Goal: Task Accomplishment & Management: Use online tool/utility

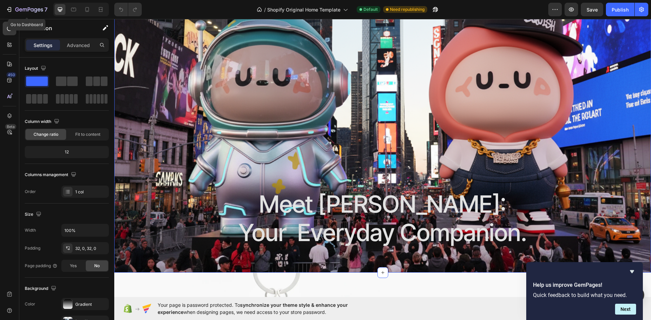
scroll to position [132, 0]
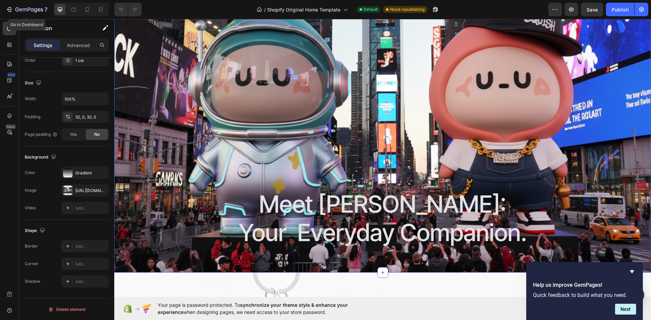
click at [30, 4] on button "7" at bounding box center [27, 10] width 48 height 14
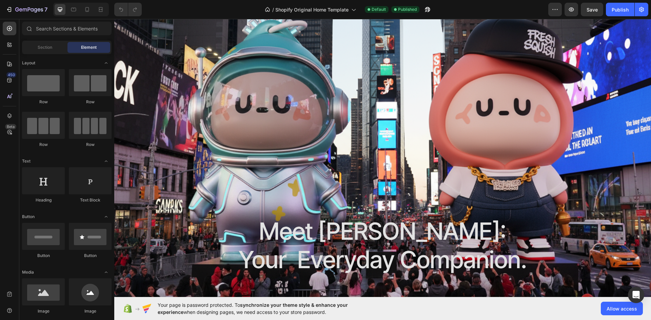
scroll to position [68, 0]
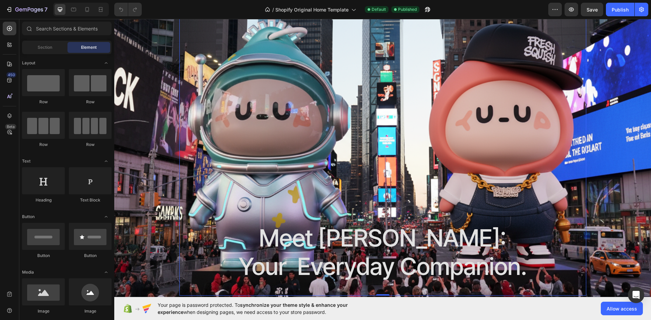
click at [308, 176] on div "Meet [PERSON_NAME]: Your Everyday Companion. Heading" at bounding box center [383, 135] width 396 height 309
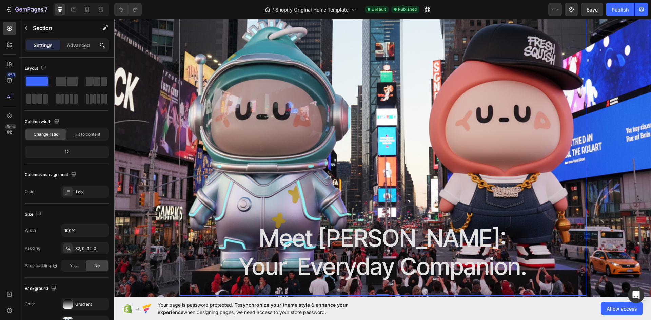
click at [138, 160] on div "Meet [PERSON_NAME]: Your Everyday Companion. Heading Row 0" at bounding box center [382, 136] width 537 height 320
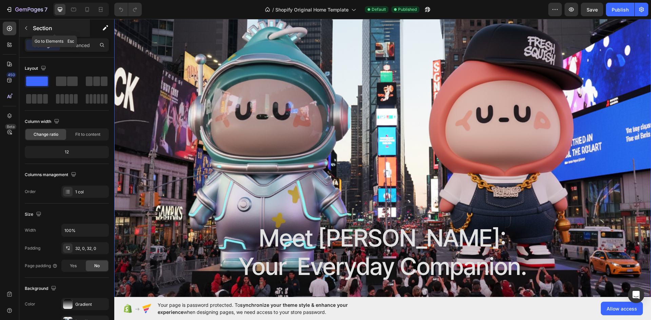
click at [42, 31] on p "Section" at bounding box center [61, 28] width 56 height 8
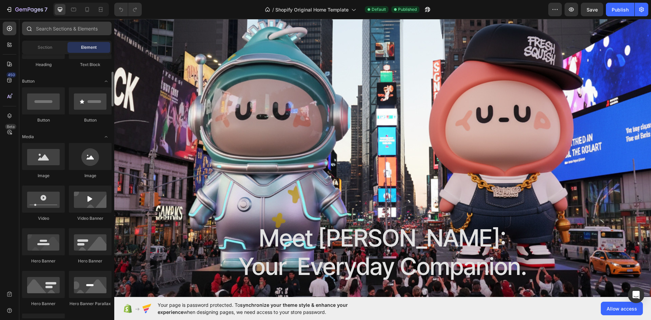
scroll to position [0, 0]
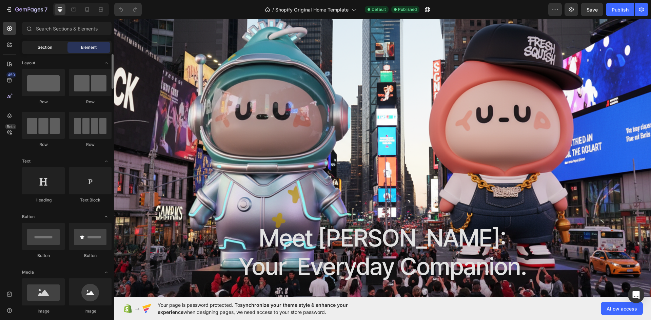
click at [52, 51] on div "Section" at bounding box center [44, 47] width 43 height 11
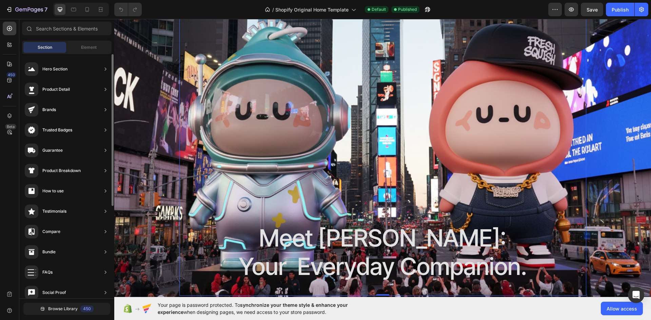
click at [385, 73] on div "Meet Yuups: Your Everyday Companion. Heading" at bounding box center [383, 135] width 396 height 309
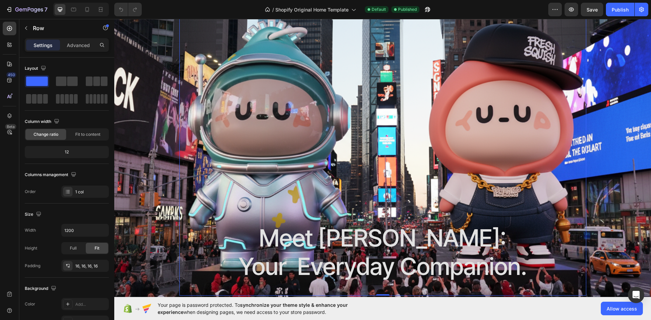
click at [202, 109] on div "Meet Yuups: Your Everyday Companion. Heading" at bounding box center [383, 135] width 396 height 309
click at [137, 78] on div "Meet Yuups: Your Everyday Companion. Heading Row 0" at bounding box center [382, 136] width 537 height 320
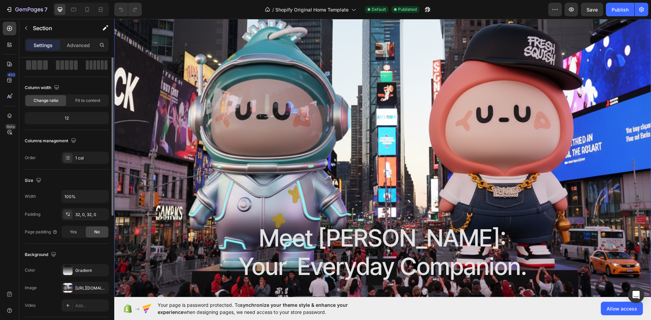
scroll to position [68, 0]
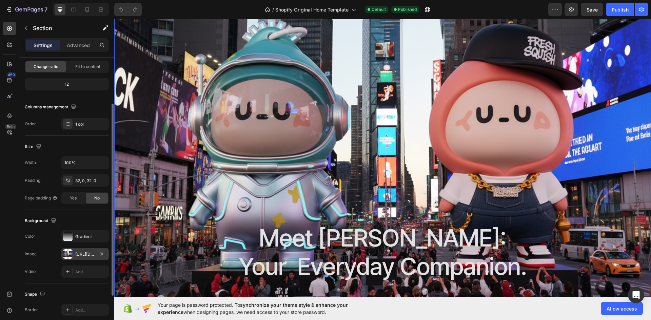
click at [69, 253] on div at bounding box center [67, 253] width 9 height 9
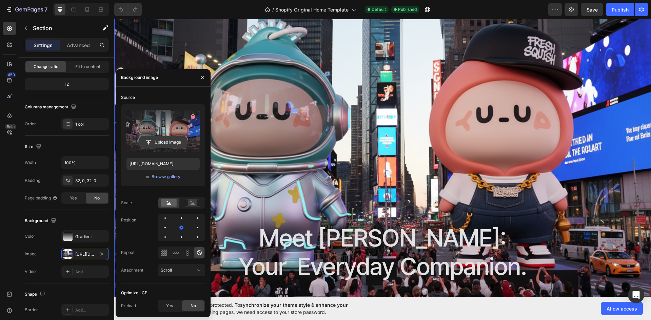
click at [165, 145] on input "file" at bounding box center [163, 143] width 47 height 12
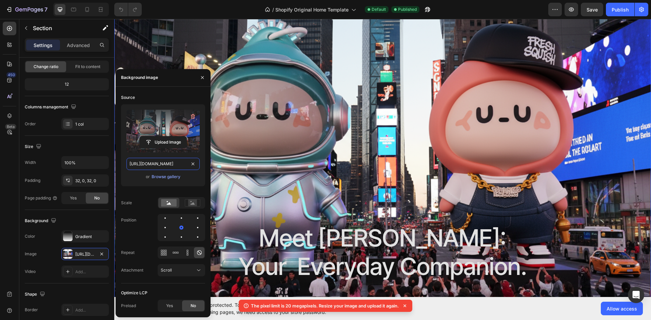
click at [167, 164] on input "https://cdn.shopify.com/s/files/1/0721/5651/2445/files/gempages_582017399193076…" at bounding box center [162, 164] width 73 height 12
click at [192, 134] on label at bounding box center [162, 131] width 73 height 43
click at [186, 137] on input "file" at bounding box center [163, 143] width 47 height 12
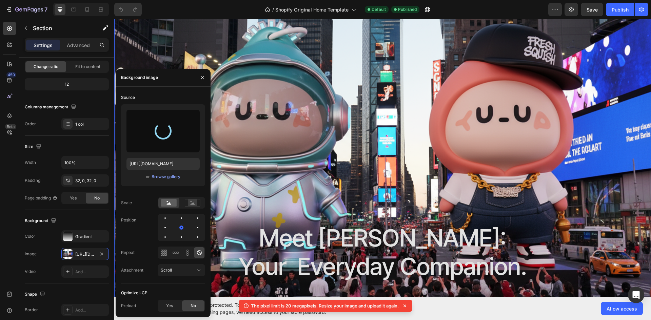
type input "https://cdn.shopify.com/s/files/1/0721/5651/2445/files/gempages_582017399193076…"
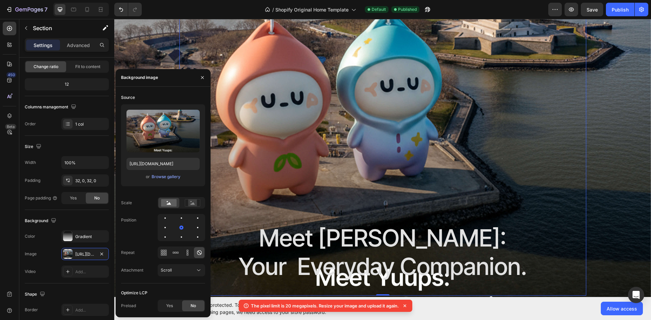
click at [273, 72] on div "Meet [PERSON_NAME]: Your Everyday Companion. Heading" at bounding box center [383, 135] width 396 height 309
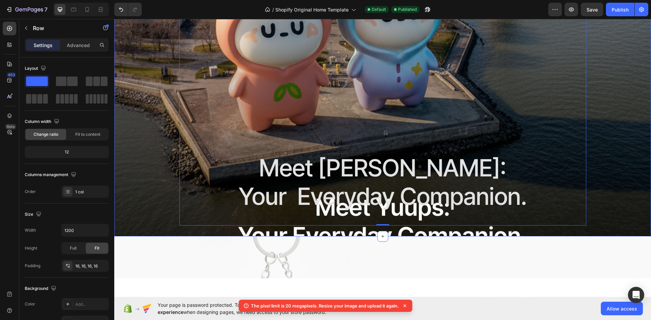
scroll to position [136, 0]
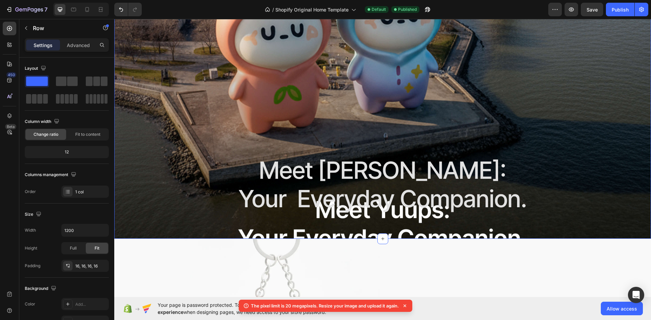
click at [152, 59] on div "Meet [PERSON_NAME]: Your Everyday Companion. Heading Row" at bounding box center [382, 68] width 537 height 320
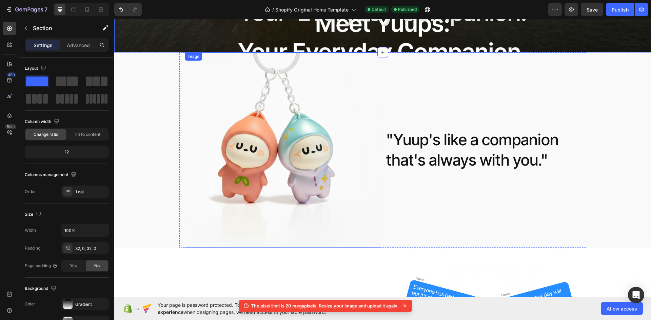
scroll to position [237, 0]
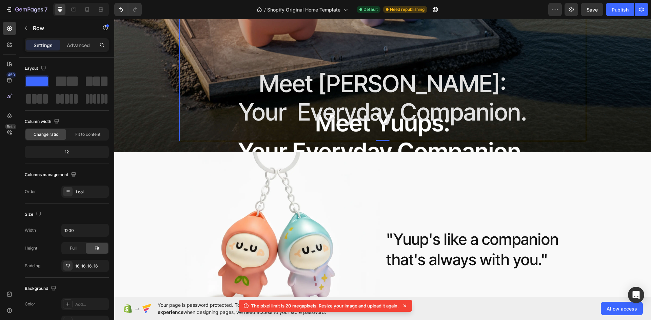
scroll to position [136, 0]
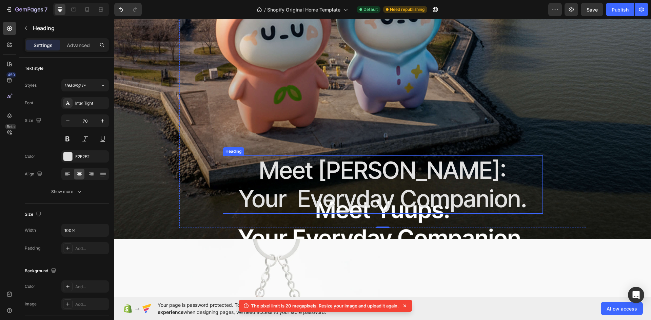
click at [230, 197] on h2 "Meet [PERSON_NAME]: Your Everyday Companion." at bounding box center [383, 185] width 320 height 58
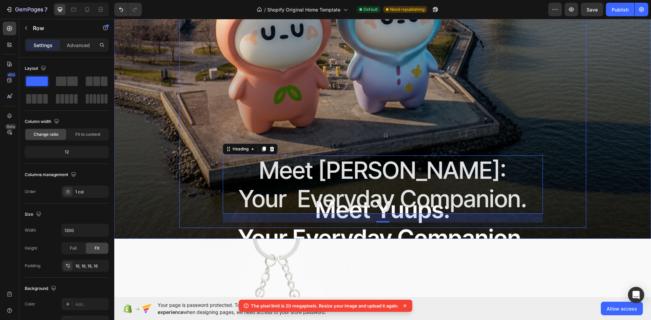
click at [577, 157] on div "Meet [PERSON_NAME]: Your Everyday Companion. Heading 26" at bounding box center [383, 68] width 396 height 309
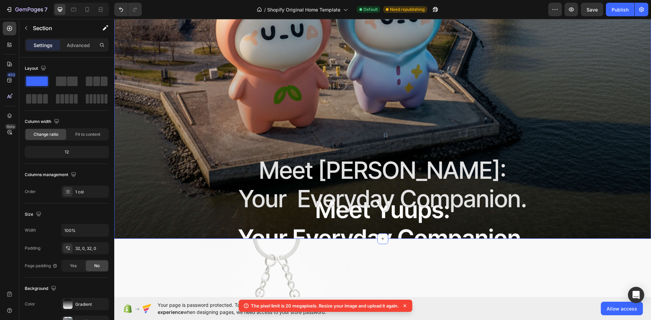
click at [153, 100] on div "Meet [PERSON_NAME]: Your Everyday Companion. Heading Row" at bounding box center [382, 68] width 537 height 320
click at [36, 27] on p "Section" at bounding box center [61, 28] width 56 height 8
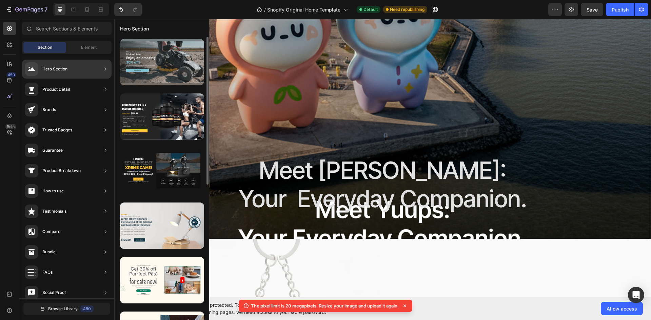
click at [174, 73] on div at bounding box center [162, 62] width 84 height 46
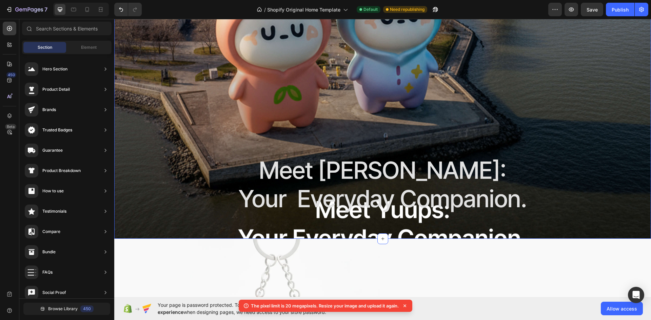
click at [129, 85] on div "Meet [PERSON_NAME]: Your Everyday Companion. Heading Row" at bounding box center [382, 68] width 537 height 320
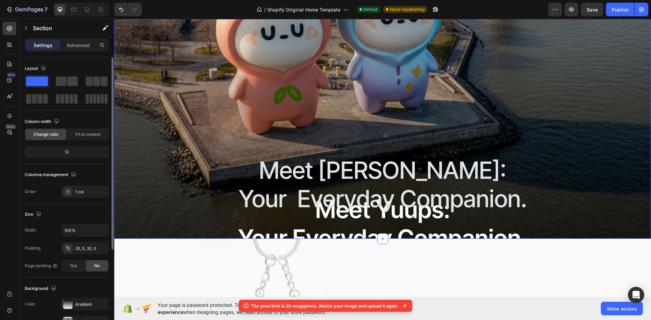
scroll to position [34, 0]
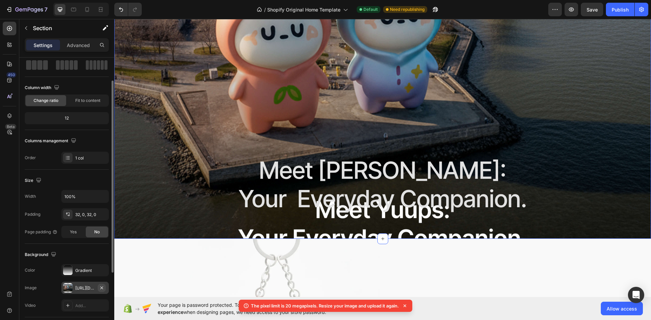
click at [101, 285] on icon "button" at bounding box center [101, 287] width 5 height 5
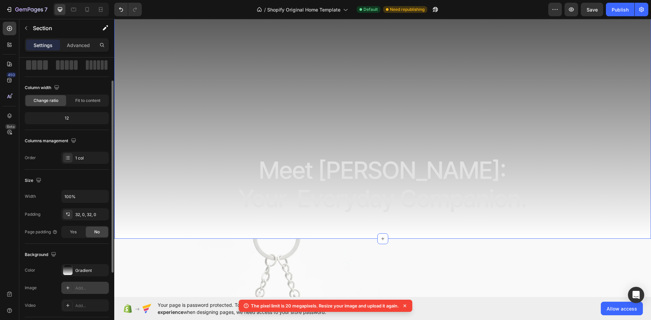
click at [68, 286] on icon at bounding box center [67, 287] width 5 height 5
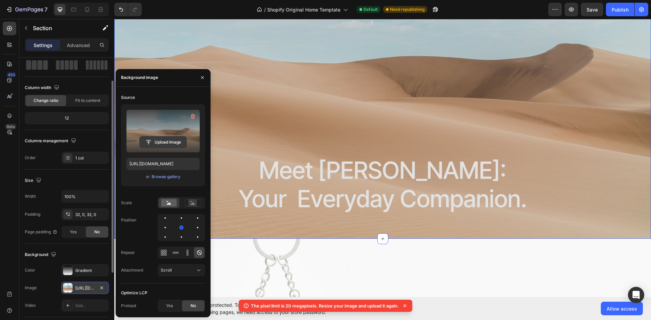
click at [160, 136] on button "Upload Image" at bounding box center [162, 142] width 47 height 12
click at [160, 140] on input "file" at bounding box center [163, 143] width 47 height 12
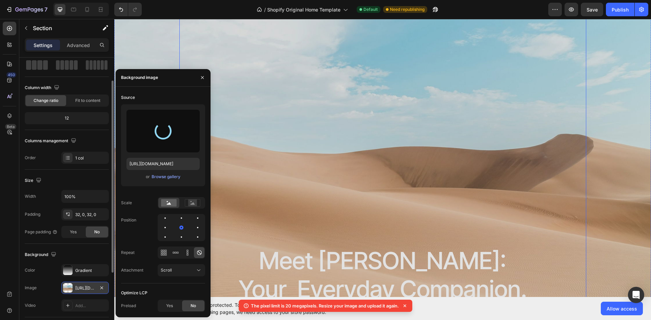
scroll to position [68, 0]
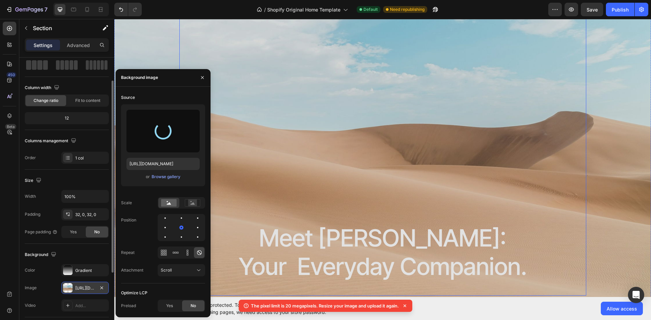
type input "[URL][DOMAIN_NAME]"
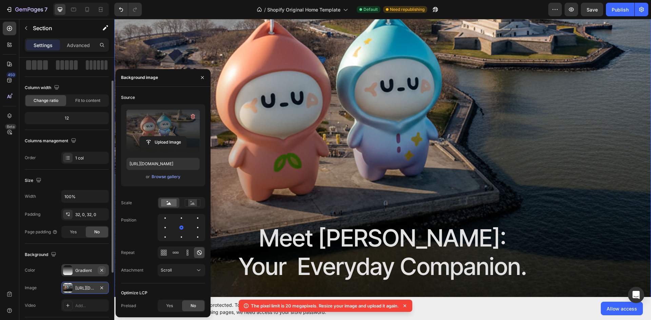
click at [102, 269] on icon "button" at bounding box center [101, 270] width 5 height 5
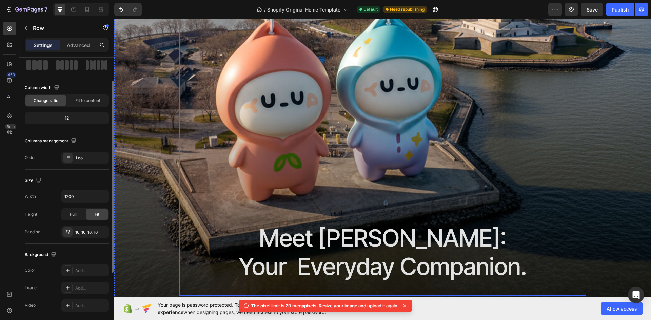
click at [213, 103] on div "Meet [PERSON_NAME]: Your Everyday Companion. Heading" at bounding box center [383, 135] width 396 height 309
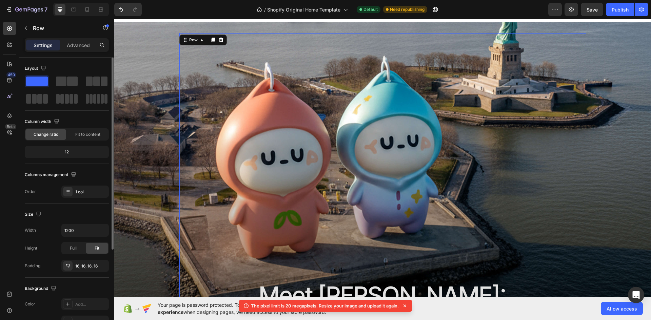
scroll to position [0, 0]
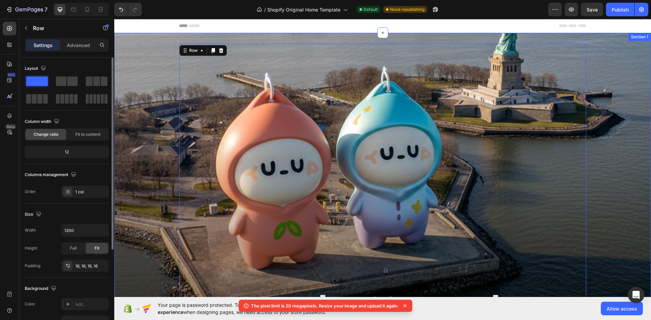
click at [617, 139] on div "Meet [PERSON_NAME]: Your Everyday Companion. Heading Row 0" at bounding box center [382, 204] width 537 height 320
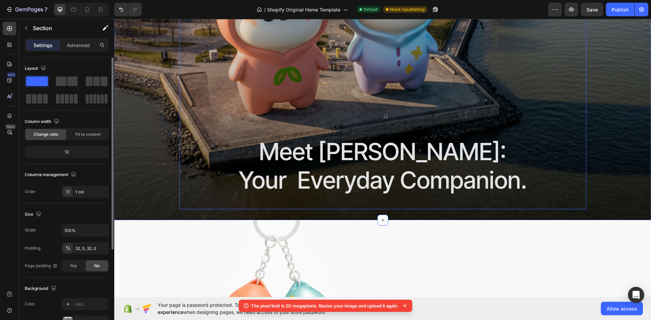
scroll to position [102, 0]
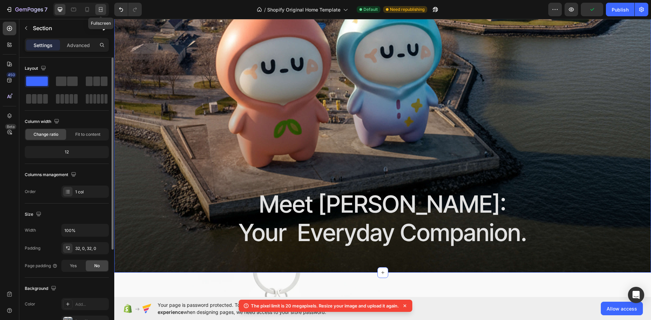
click at [99, 9] on icon at bounding box center [100, 9] width 7 height 7
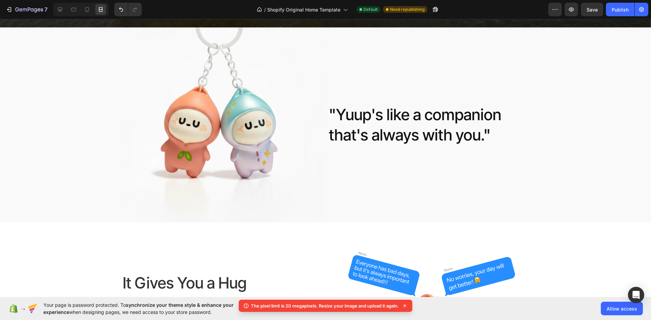
scroll to position [373, 0]
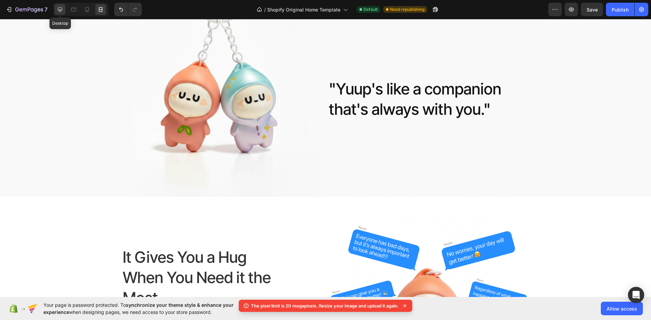
click at [61, 9] on icon at bounding box center [60, 9] width 7 height 7
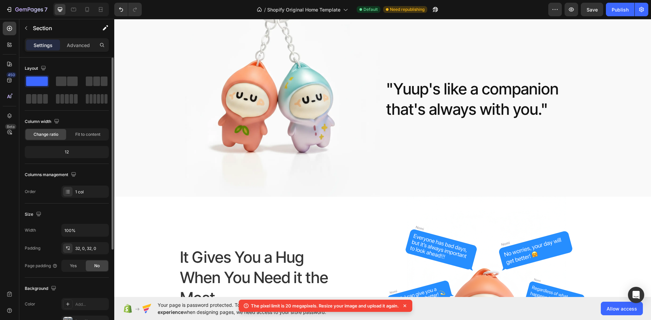
click at [93, 6] on div at bounding box center [81, 10] width 56 height 14
click at [89, 6] on div at bounding box center [87, 9] width 11 height 11
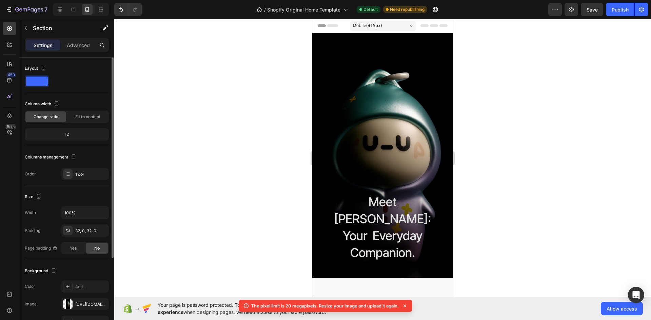
click at [351, 37] on div "Meet Yuups: Your Everyday Companion. Heading Row Section 1" at bounding box center [382, 155] width 141 height 245
click at [404, 24] on div "Mobile ( 415 px)" at bounding box center [383, 26] width 66 height 10
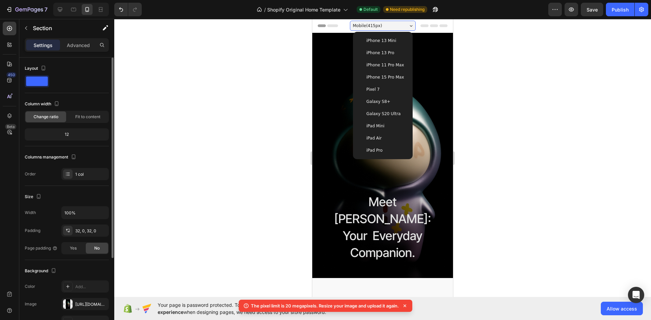
click at [369, 55] on span "iPhone 13 Pro" at bounding box center [380, 52] width 28 height 7
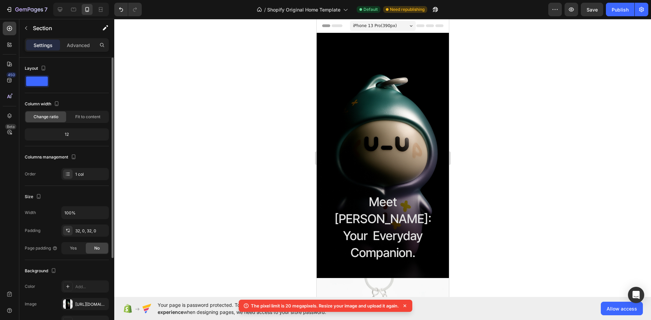
click at [406, 305] on icon at bounding box center [404, 306] width 3 height 3
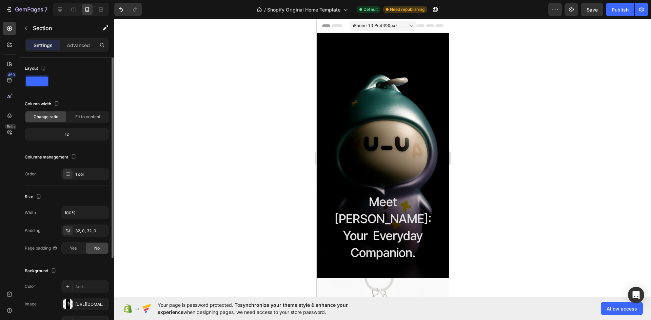
click at [321, 33] on div at bounding box center [382, 26] width 132 height 14
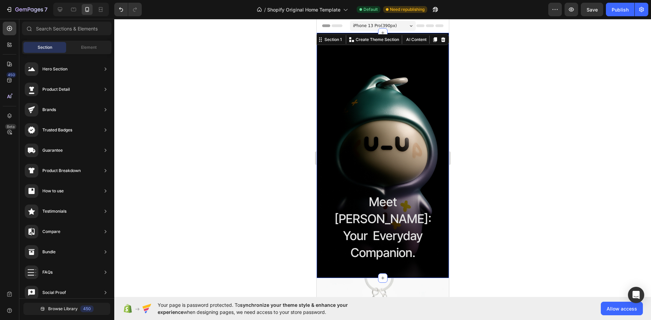
click at [364, 38] on div "Meet Yuups: Your Everyday Companion. Heading Row Section 1 Create Theme Section…" at bounding box center [382, 155] width 132 height 245
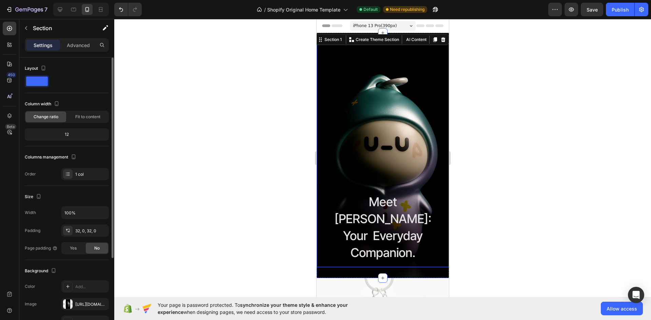
scroll to position [114, 0]
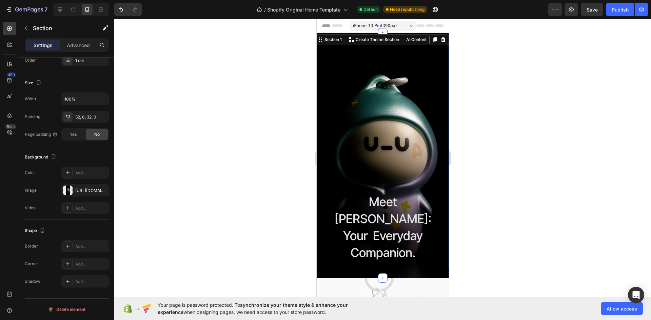
click at [415, 87] on div "Meet [PERSON_NAME]: Your Everyday Companion. Heading" at bounding box center [382, 155] width 121 height 213
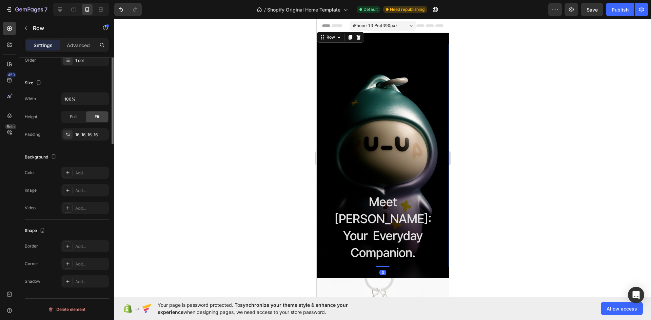
scroll to position [0, 0]
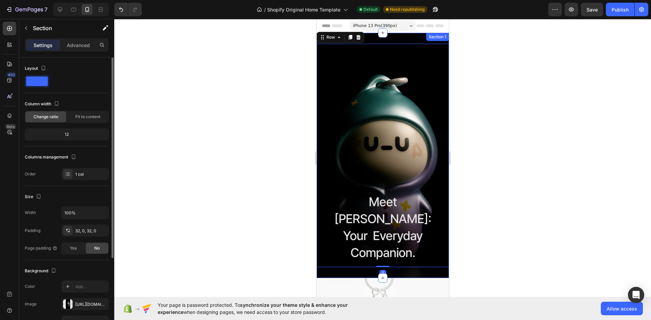
click at [389, 36] on div "Meet Yuups: Your Everyday Companion. Heading Row 0 Section 1" at bounding box center [382, 155] width 132 height 245
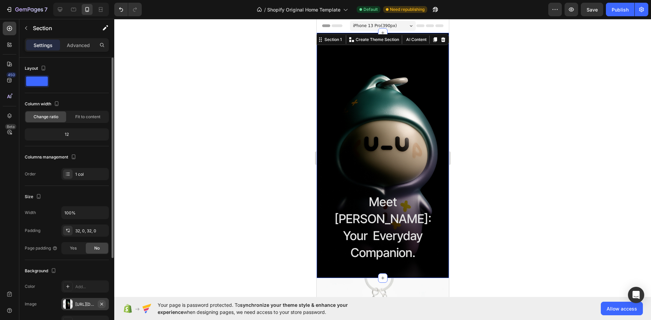
click at [103, 305] on icon "button" at bounding box center [101, 304] width 5 height 5
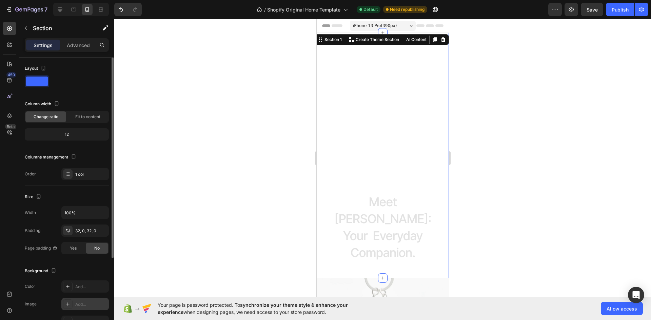
click at [66, 303] on icon at bounding box center [67, 304] width 5 height 5
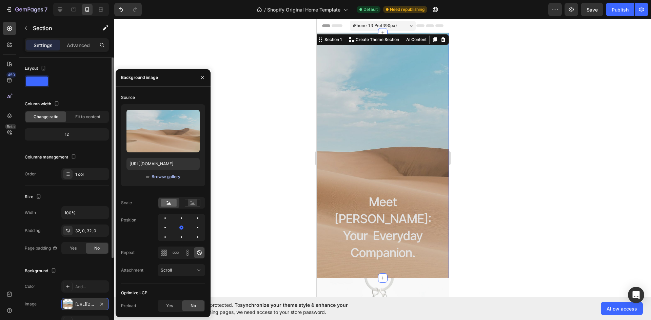
click at [158, 175] on div "Browse gallery" at bounding box center [166, 177] width 29 height 6
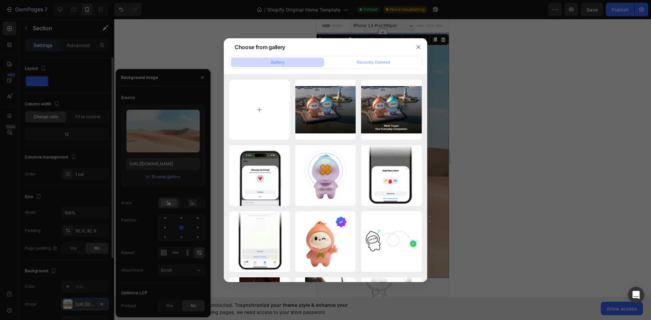
type input "C:\fakepath\hero m.jpg"
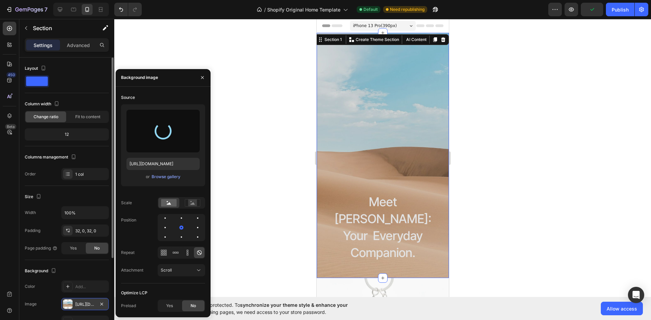
click at [481, 146] on div at bounding box center [382, 169] width 537 height 301
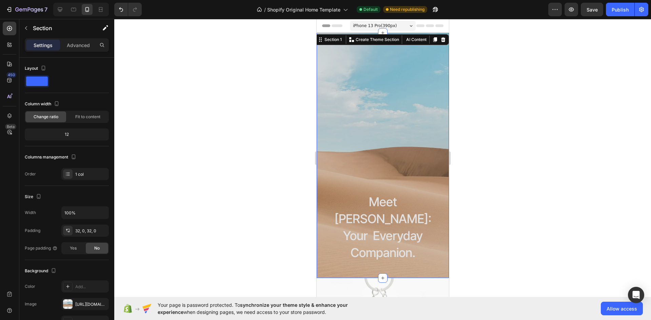
click at [356, 36] on div "Meet Yuups: Your Everyday Companion. Heading Row Section 1 Create Theme Section…" at bounding box center [382, 155] width 132 height 245
click at [66, 304] on div at bounding box center [67, 304] width 9 height 9
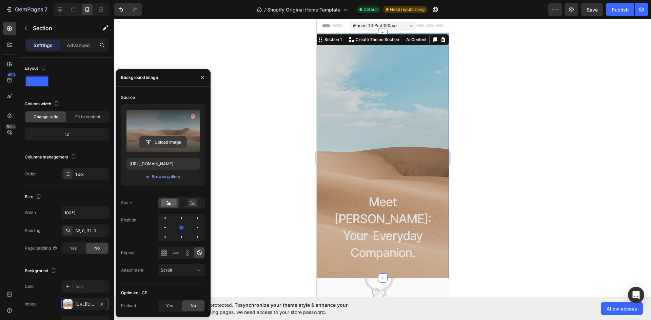
click at [169, 142] on input "file" at bounding box center [163, 143] width 47 height 12
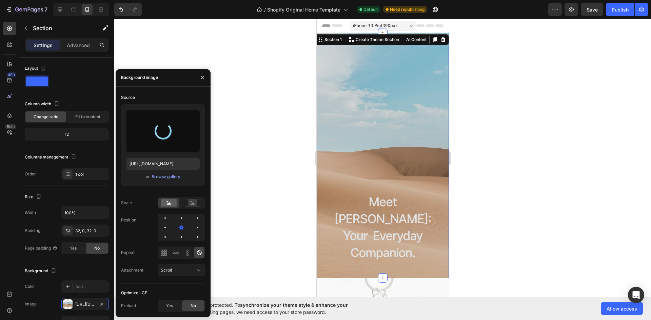
type input "https://cdn.shopify.com/s/files/1/0721/5651/2445/files/gempages_582017399193076…"
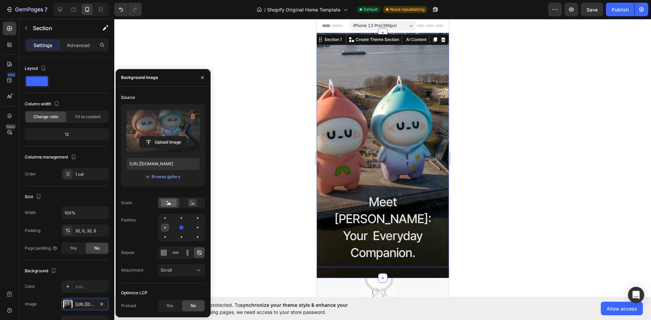
click at [167, 228] on div at bounding box center [165, 228] width 8 height 8
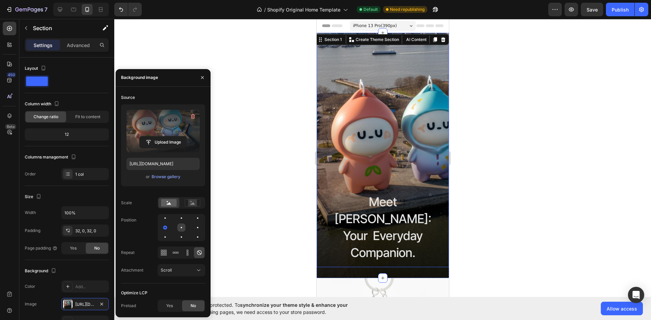
click at [182, 227] on div at bounding box center [181, 228] width 8 height 8
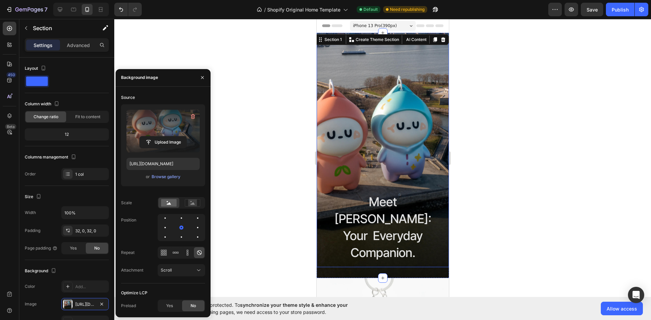
click at [240, 173] on div at bounding box center [382, 169] width 537 height 301
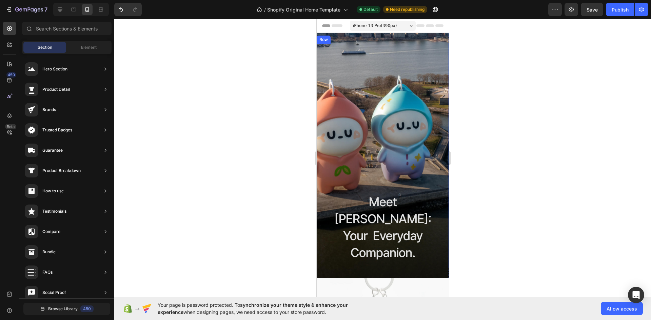
click at [240, 173] on div at bounding box center [382, 169] width 537 height 301
click at [390, 40] on div "Meet Yuups: Your Everyday Companion. Heading Row Section 1 Create Theme Section…" at bounding box center [382, 155] width 132 height 245
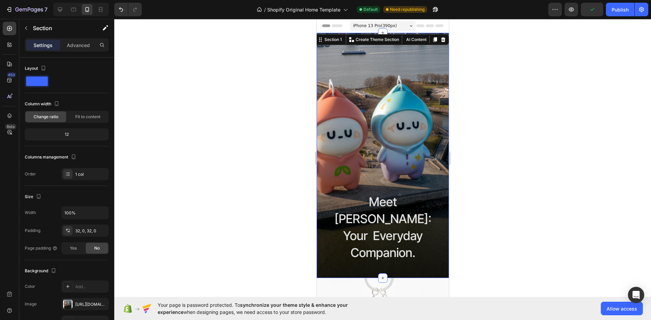
click at [229, 227] on div at bounding box center [382, 169] width 537 height 301
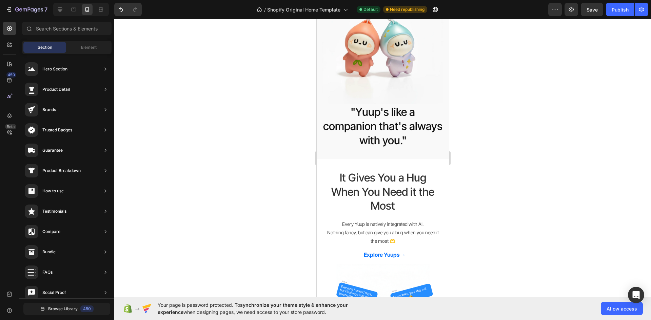
scroll to position [271, 0]
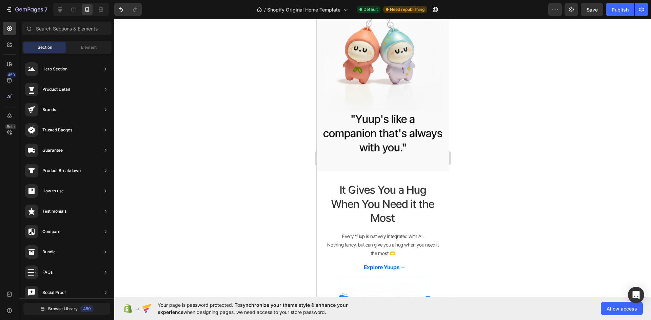
click at [225, 79] on div at bounding box center [382, 169] width 537 height 301
click at [596, 8] on span "Save" at bounding box center [591, 10] width 11 height 6
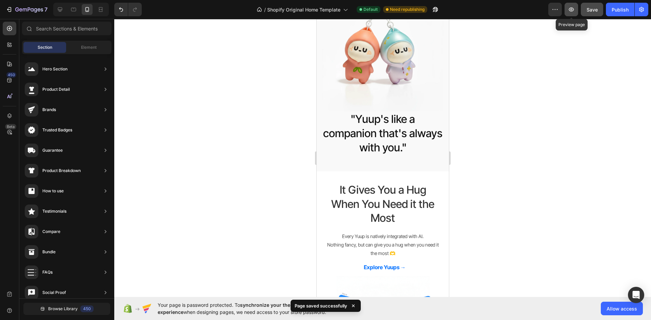
click at [570, 12] on icon "button" at bounding box center [571, 9] width 7 height 7
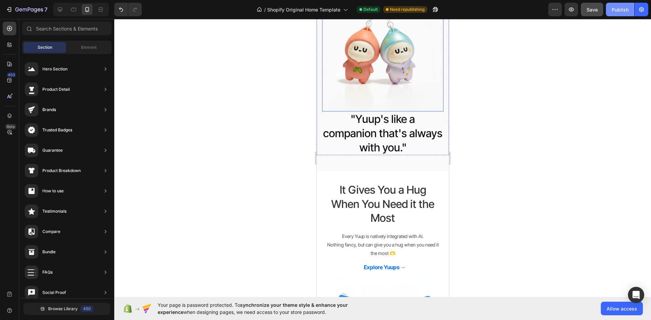
click at [614, 14] on button "Publish" at bounding box center [620, 10] width 28 height 14
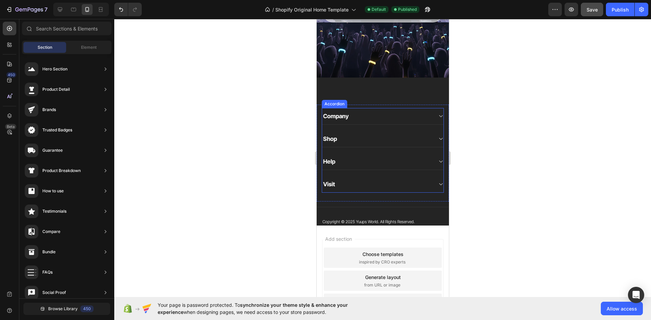
scroll to position [1966, 0]
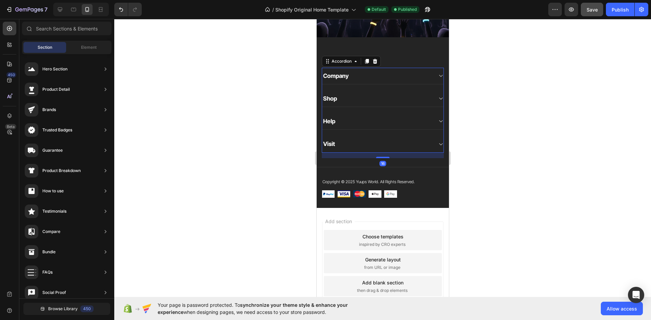
click at [357, 73] on div "Company" at bounding box center [377, 75] width 110 height 9
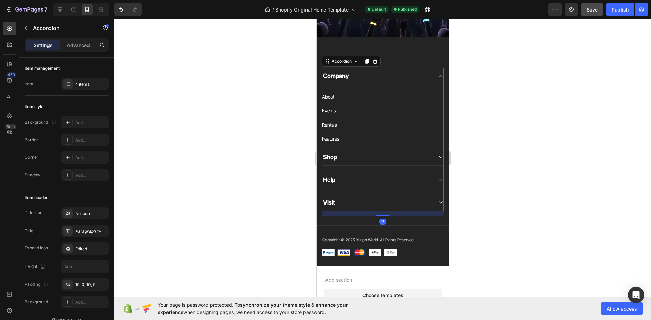
click at [357, 73] on div "Company" at bounding box center [377, 75] width 110 height 9
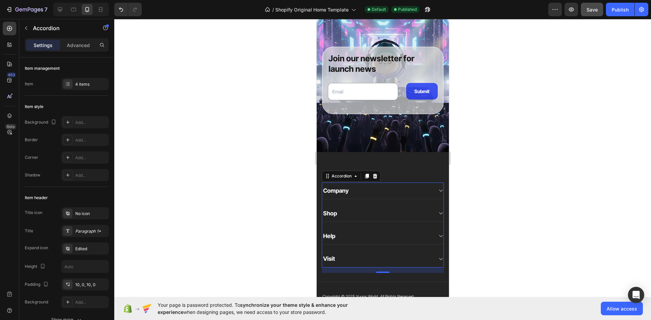
scroll to position [1864, 0]
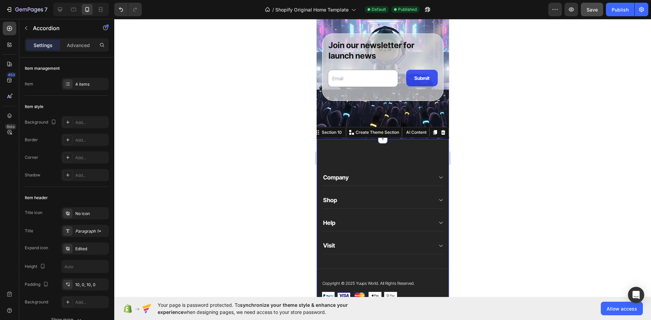
click at [426, 147] on div "Quick Links Text block Order Yuups Button Connect to FindMy Button Contact Butt…" at bounding box center [382, 224] width 132 height 171
click at [413, 179] on div "Company" at bounding box center [377, 177] width 110 height 9
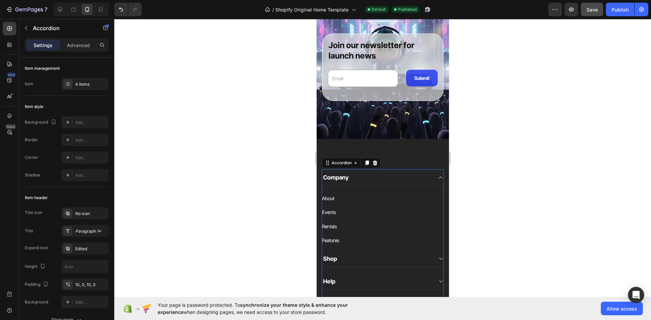
click at [386, 261] on div "Shop" at bounding box center [377, 258] width 110 height 9
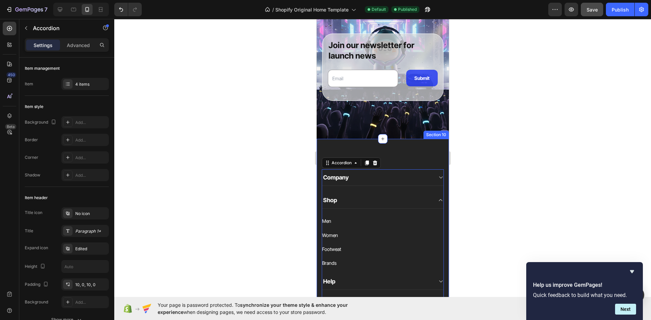
click at [433, 156] on div "Quick Links Text block Order Yuups Button Connect to FindMy Button Contact Butt…" at bounding box center [382, 253] width 132 height 229
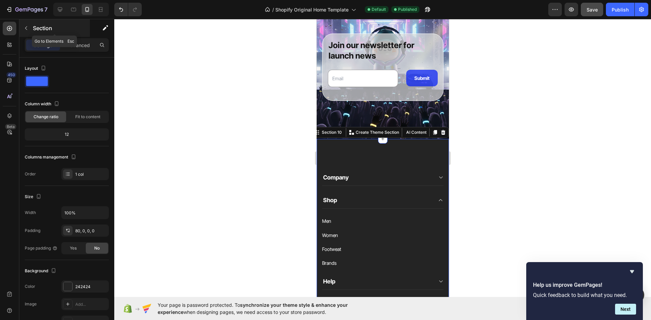
click at [40, 30] on p "Section" at bounding box center [61, 28] width 56 height 8
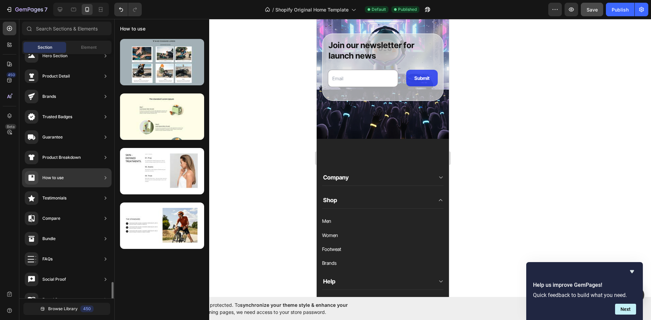
scroll to position [0, 0]
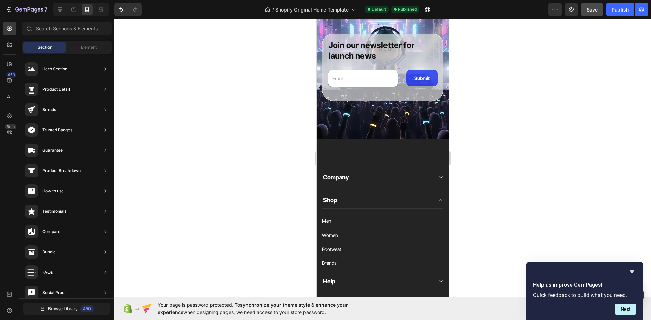
click at [265, 184] on div at bounding box center [382, 169] width 537 height 301
click at [320, 8] on span "Shopify Original Home Template" at bounding box center [311, 9] width 73 height 7
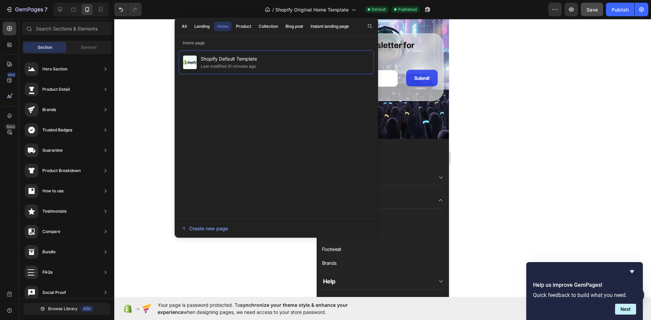
drag, startPoint x: 531, startPoint y: 141, endPoint x: 367, endPoint y: 89, distance: 172.3
click at [530, 140] on div at bounding box center [382, 169] width 537 height 301
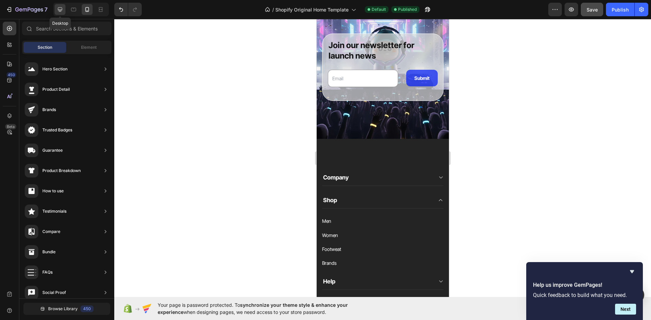
click at [59, 5] on div at bounding box center [60, 9] width 11 height 11
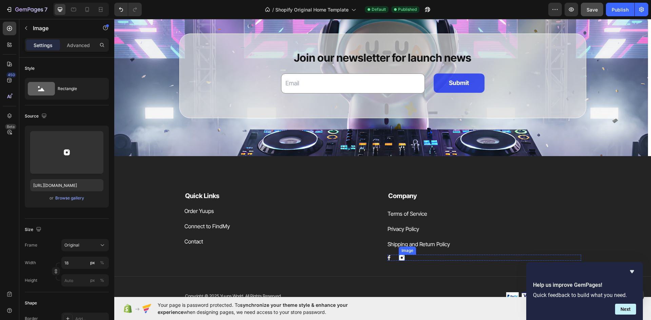
click at [401, 255] on img at bounding box center [402, 258] width 6 height 6
click at [632, 270] on icon "Hide survey" at bounding box center [632, 272] width 8 height 8
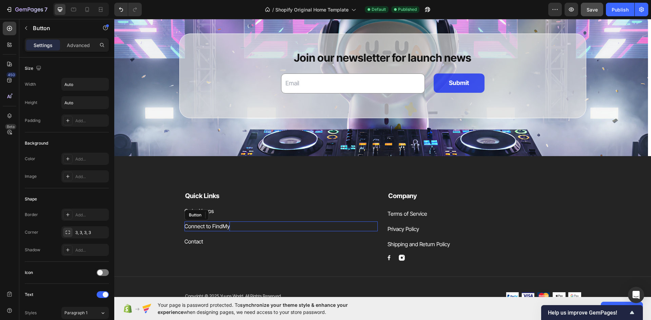
click at [213, 229] on p "Connect to FindMy" at bounding box center [206, 227] width 45 height 10
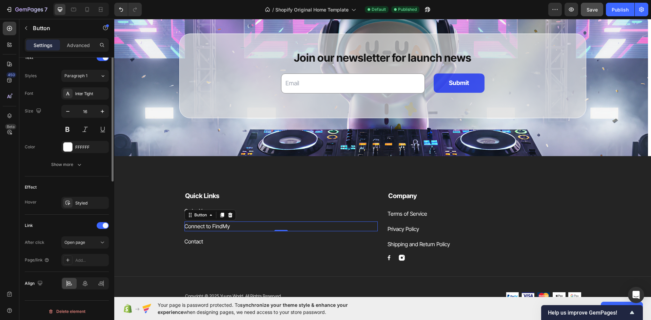
scroll to position [239, 0]
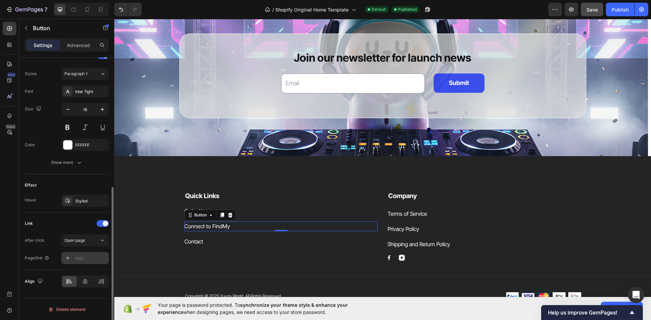
click at [82, 259] on div "Add..." at bounding box center [91, 259] width 32 height 6
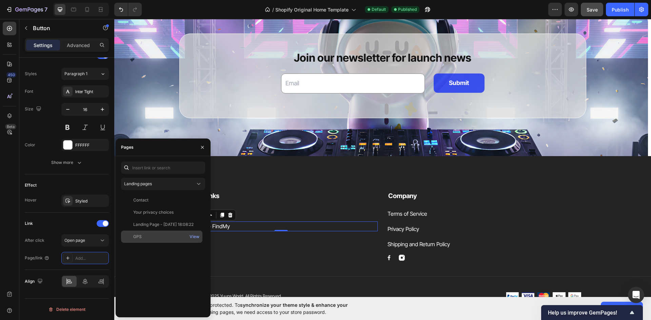
click at [150, 237] on div "GPS" at bounding box center [162, 237] width 76 height 6
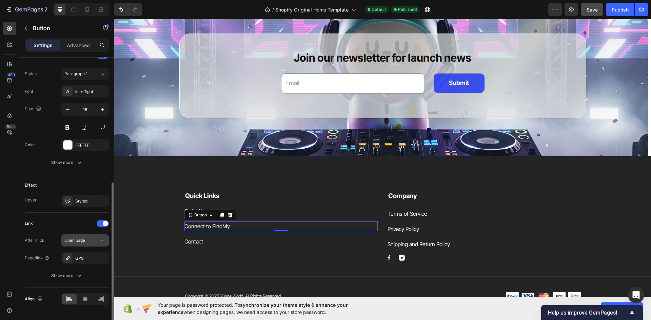
click at [91, 238] on div "Open page" at bounding box center [81, 241] width 35 height 6
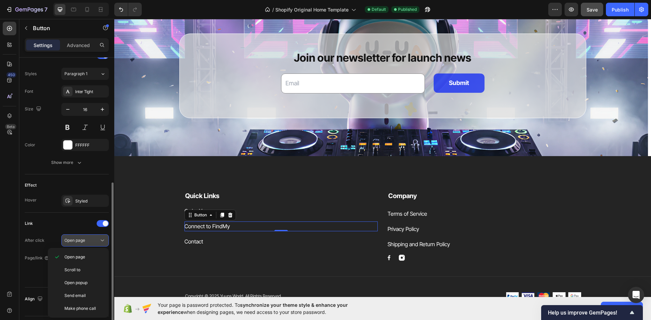
click at [91, 238] on div "Open page" at bounding box center [81, 241] width 35 height 6
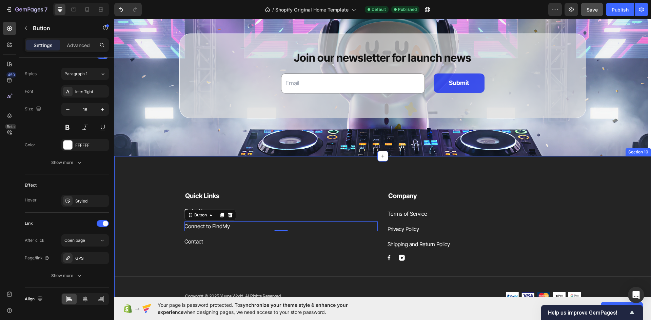
click at [207, 173] on div "Quick Links Text block Order Yuups Button Connect to FindMy Button 0 Contact Bu…" at bounding box center [382, 233] width 537 height 155
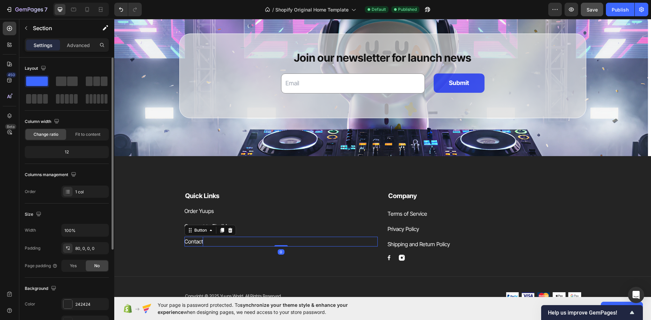
click at [196, 239] on p "Contact" at bounding box center [193, 242] width 19 height 10
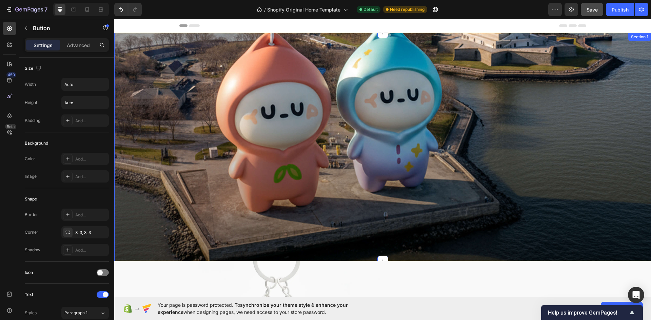
click at [140, 107] on div "Meet [PERSON_NAME]: Your Everyday Companion. Heading Row" at bounding box center [382, 204] width 537 height 320
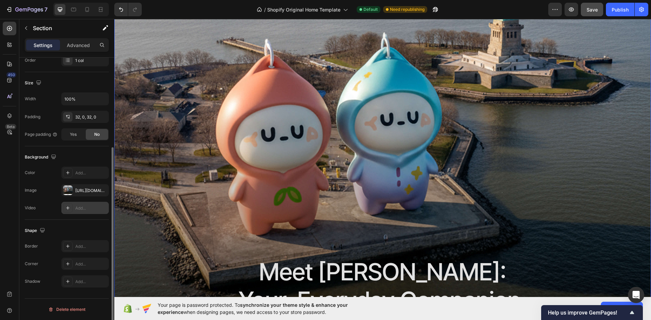
scroll to position [98, 0]
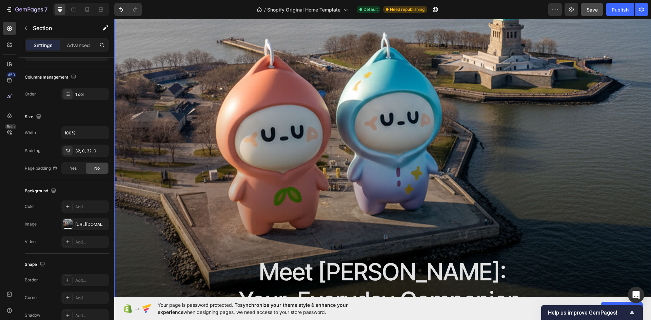
click at [175, 194] on div "Meet [PERSON_NAME]: Your Everyday Companion. Heading Row" at bounding box center [382, 170] width 537 height 320
click at [242, 195] on div "Meet [PERSON_NAME]: Your Everyday Companion. Heading" at bounding box center [383, 169] width 396 height 309
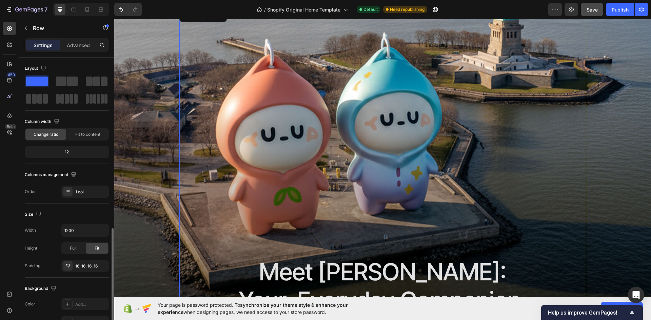
scroll to position [132, 0]
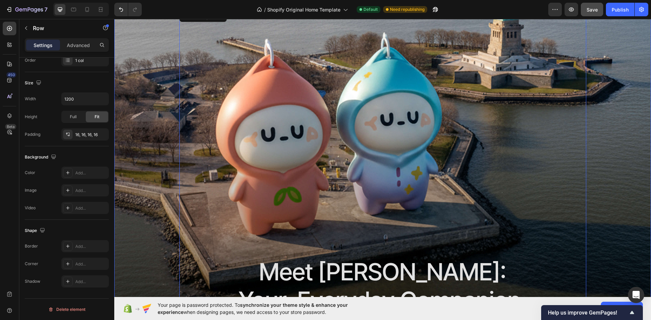
click at [136, 180] on div "Meet [PERSON_NAME]: Your Everyday Companion. Heading Row 0" at bounding box center [382, 170] width 537 height 320
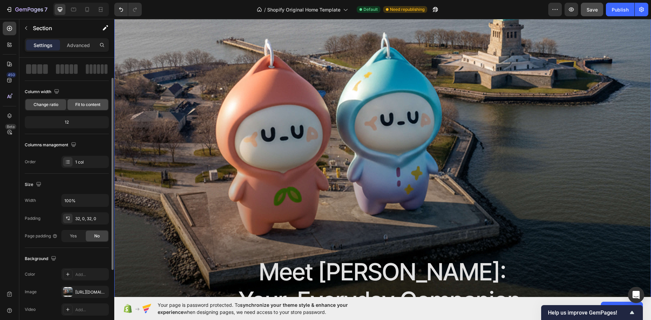
scroll to position [0, 0]
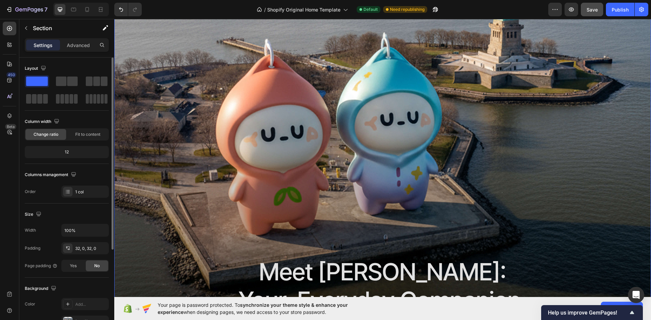
click at [74, 39] on div "Settings Advanced" at bounding box center [67, 45] width 84 height 14
click at [73, 43] on p "Advanced" at bounding box center [78, 45] width 23 height 7
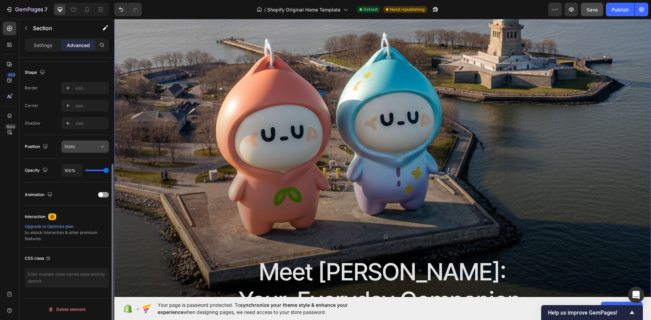
scroll to position [136, 0]
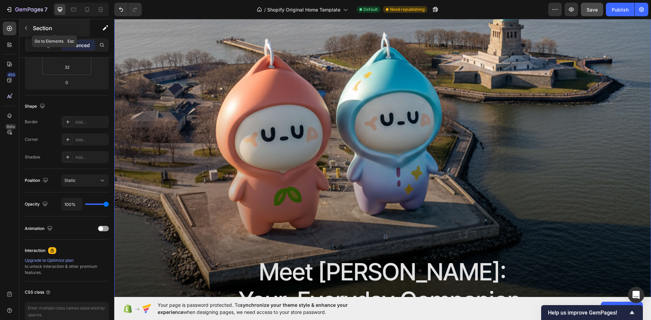
click at [33, 29] on div "Section" at bounding box center [54, 28] width 71 height 18
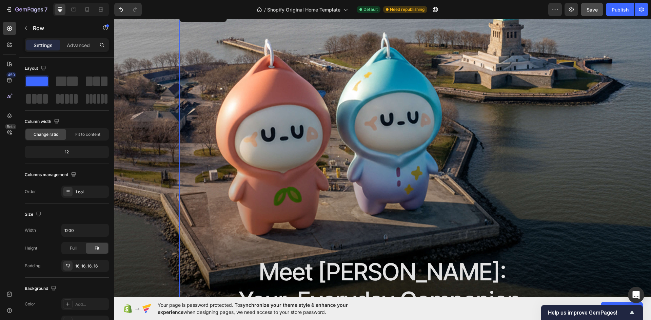
click at [265, 102] on div "Meet [PERSON_NAME]: Your Everyday Companion. Heading" at bounding box center [383, 169] width 396 height 309
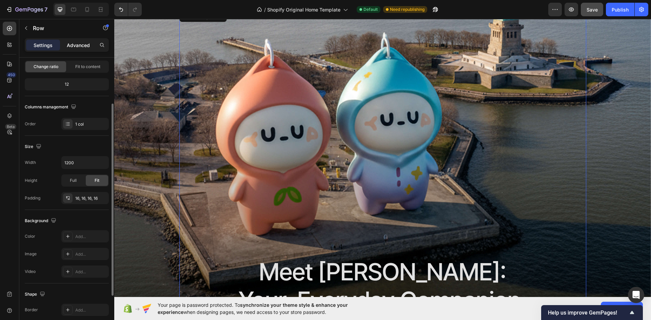
click at [76, 40] on div "Advanced" at bounding box center [78, 45] width 34 height 11
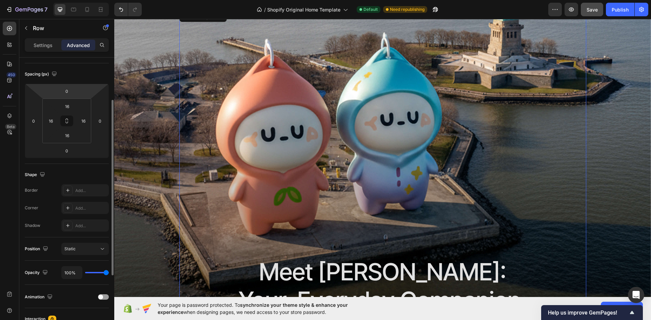
scroll to position [136, 0]
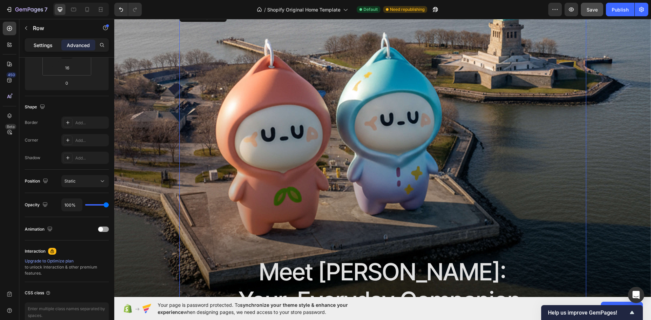
click at [42, 45] on p "Settings" at bounding box center [43, 45] width 19 height 7
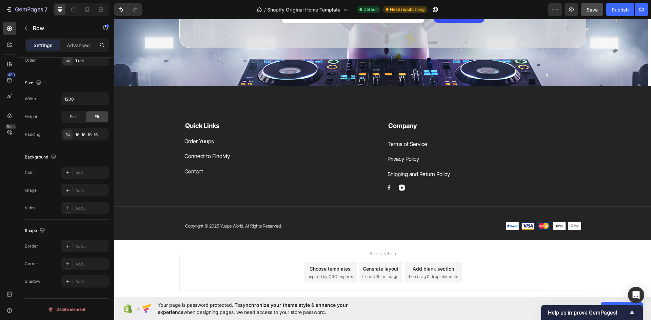
scroll to position [2068, 0]
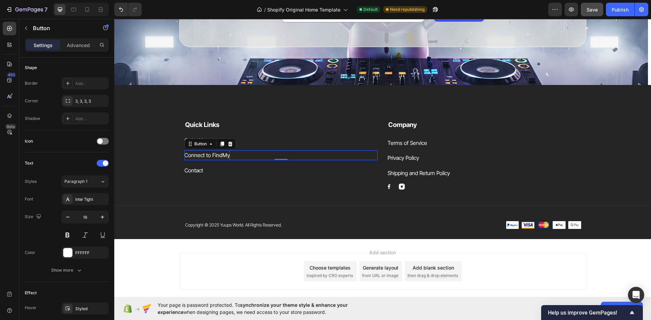
click at [212, 155] on p "Connect to FindMy" at bounding box center [206, 155] width 45 height 10
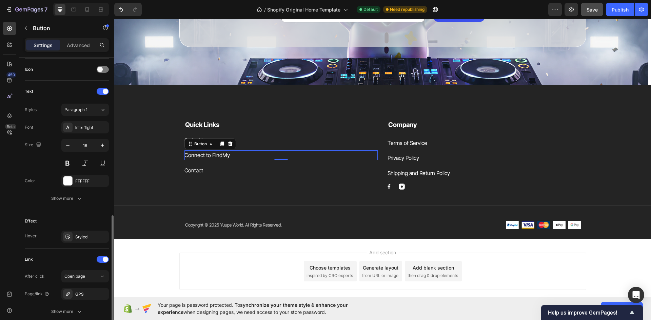
scroll to position [257, 0]
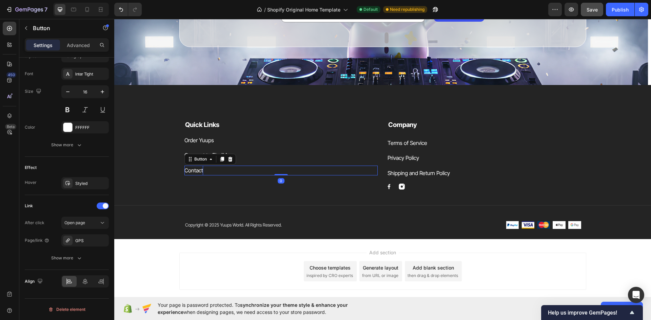
click at [192, 170] on p "Contact" at bounding box center [193, 171] width 19 height 10
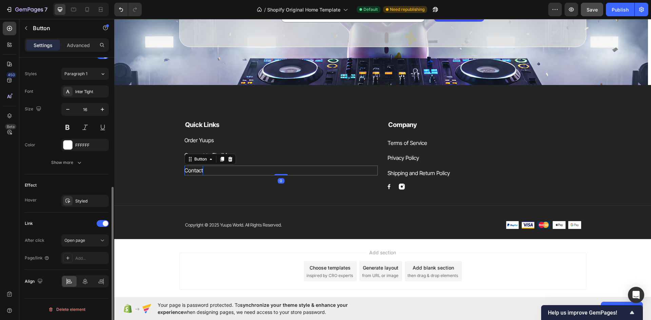
scroll to position [239, 0]
click at [85, 240] on span "Open page" at bounding box center [74, 240] width 21 height 5
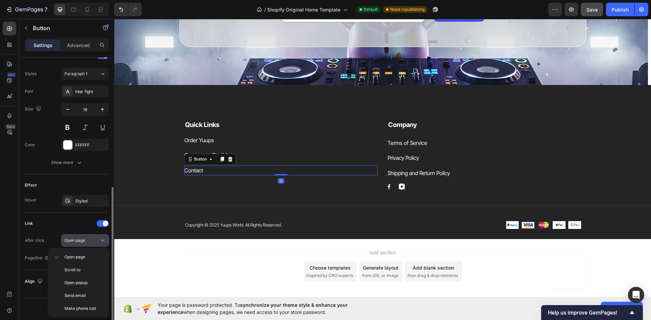
click at [85, 240] on span "Open page" at bounding box center [74, 240] width 21 height 5
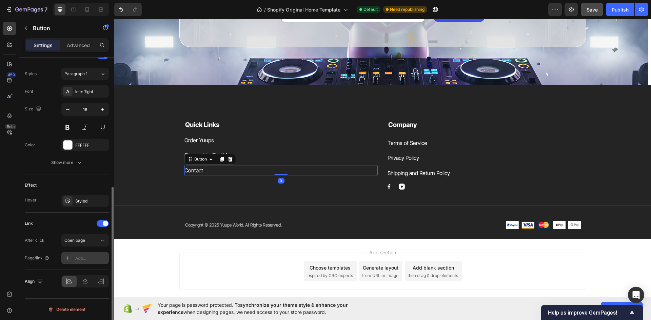
click at [79, 253] on div "Add..." at bounding box center [84, 258] width 47 height 12
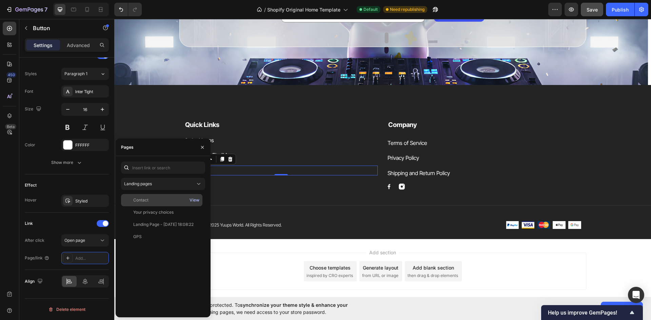
click at [192, 200] on div "View" at bounding box center [194, 200] width 10 height 6
click at [145, 200] on div "Contact" at bounding box center [140, 200] width 15 height 6
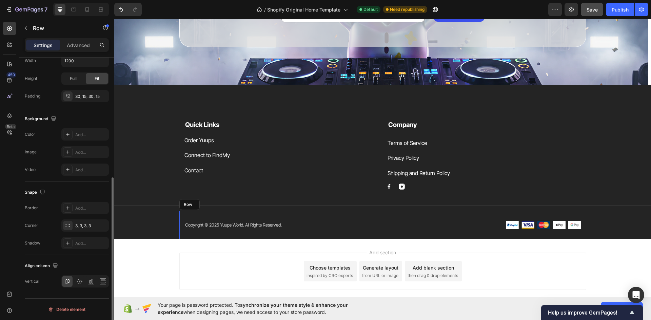
scroll to position [0, 0]
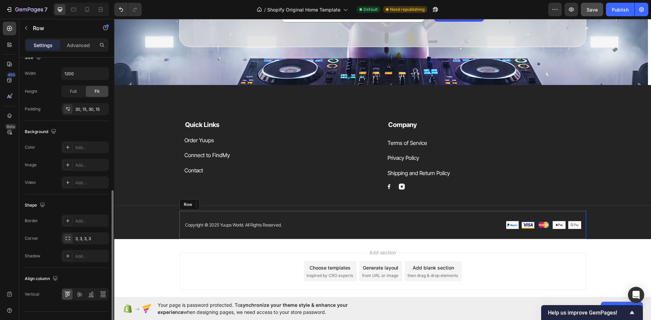
click at [247, 213] on div "Copyright © 2025 Yuups World. All Rights Reserved. Text block Image Image Image…" at bounding box center [382, 225] width 407 height 28
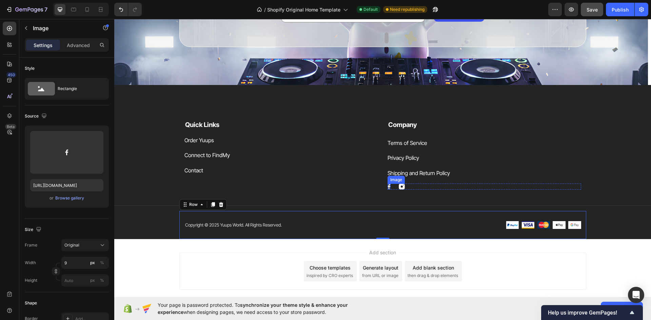
click at [387, 187] on div "Image" at bounding box center [388, 186] width 3 height 5
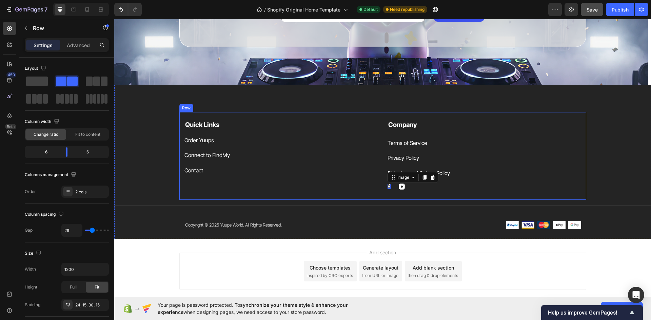
click at [355, 189] on div "Quick Links Text block Order Yuups Button Connect to FindMy Button Contact Butt…" at bounding box center [281, 154] width 194 height 69
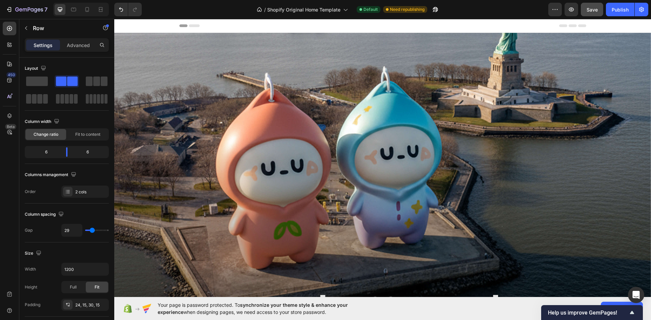
click at [191, 24] on icon at bounding box center [194, 25] width 11 height 3
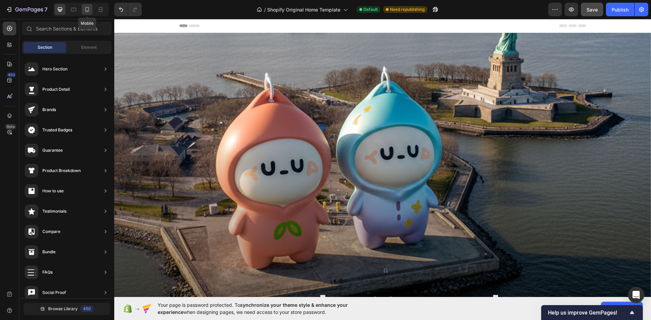
click at [88, 9] on icon at bounding box center [87, 9] width 7 height 7
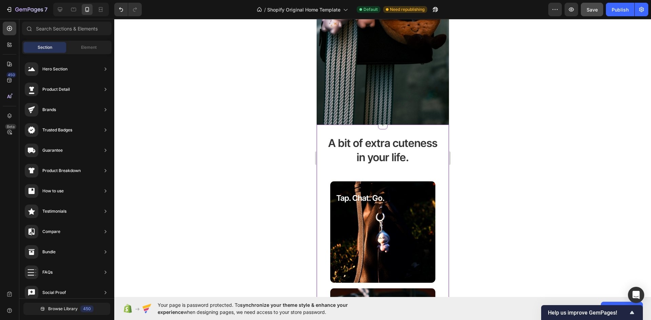
scroll to position [1322, 0]
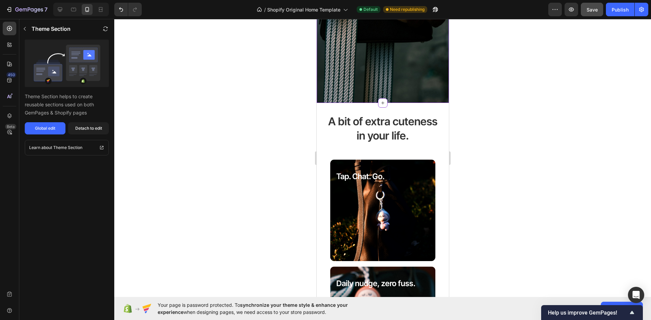
click at [42, 130] on div "Global edit" at bounding box center [45, 128] width 20 height 6
click at [351, 115] on h2 "A bit of extra cuteness in your life." at bounding box center [382, 128] width 116 height 29
click at [346, 121] on h2 "A bit of extra cuteness in your life." at bounding box center [382, 128] width 116 height 29
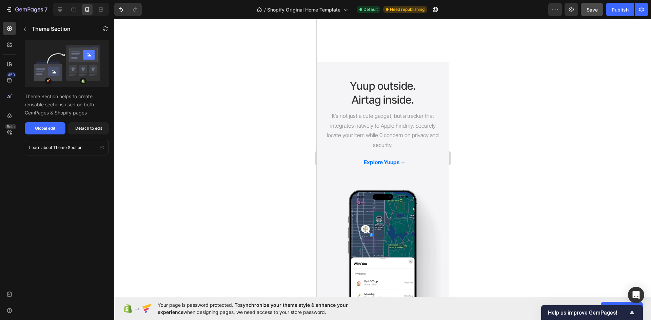
scroll to position [746, 0]
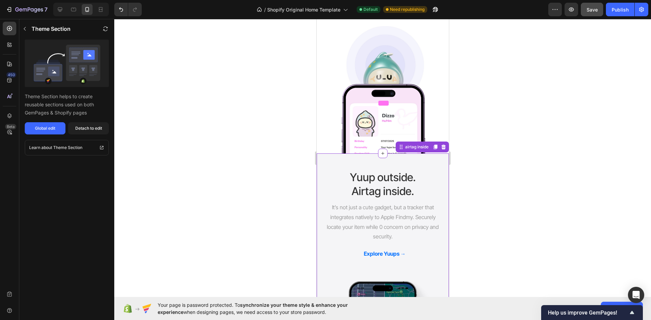
click at [334, 182] on h2 "Yuup outside. Airtag inside." at bounding box center [382, 184] width 116 height 29
click at [57, 128] on button "Global edit" at bounding box center [45, 128] width 41 height 12
click at [207, 111] on div at bounding box center [382, 169] width 537 height 301
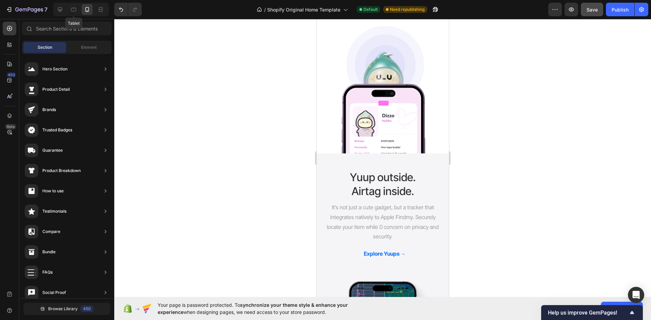
click at [67, 9] on div "Tablet" at bounding box center [81, 10] width 56 height 14
click at [69, 8] on div at bounding box center [73, 9] width 11 height 11
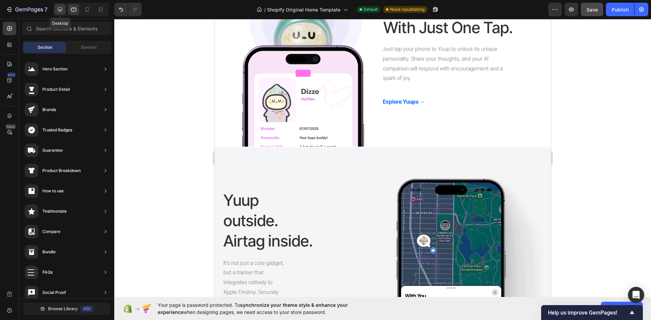
click at [64, 7] on div at bounding box center [60, 9] width 11 height 11
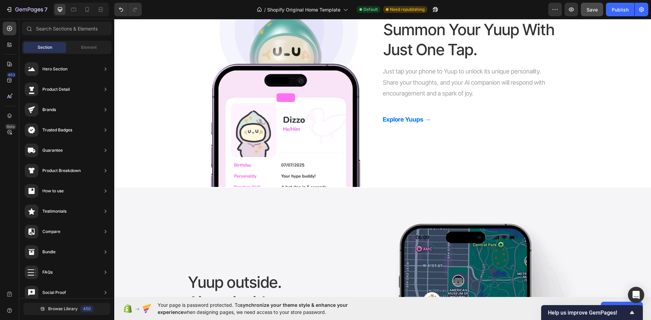
click at [93, 6] on div at bounding box center [81, 10] width 56 height 14
click at [90, 9] on icon at bounding box center [87, 9] width 7 height 7
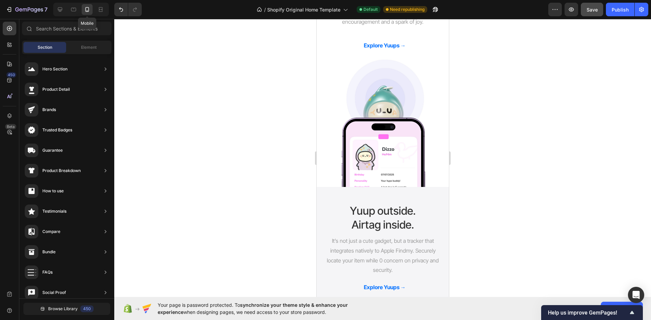
scroll to position [746, 0]
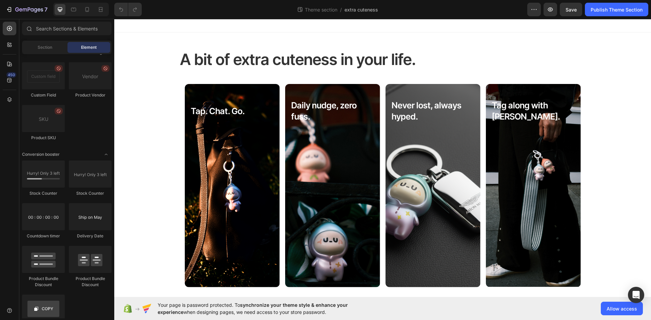
scroll to position [1424, 0]
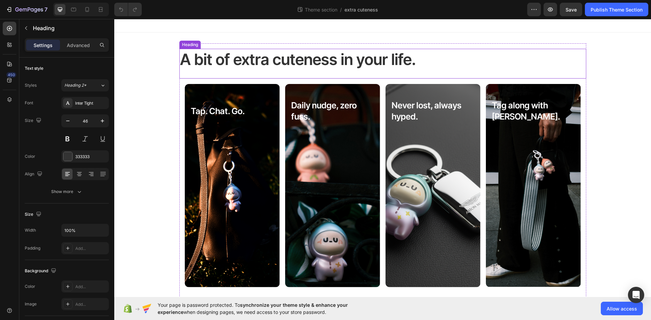
click at [221, 60] on h2 "A bit of extra cuteness in your life." at bounding box center [382, 60] width 407 height 22
click at [159, 49] on div "A bit of extra cuteness in your life. Heading 0 Tap. Chat. Go. Text Block Hero …" at bounding box center [382, 170] width 515 height 255
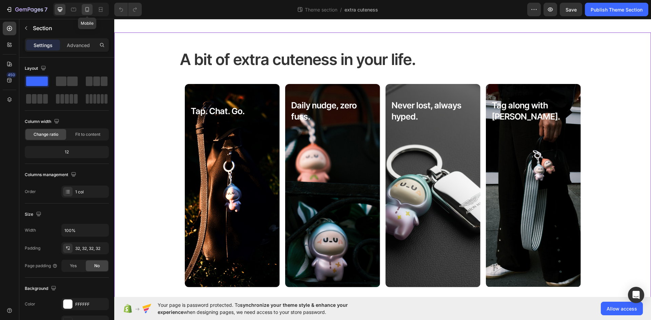
click at [86, 9] on icon at bounding box center [87, 9] width 7 height 7
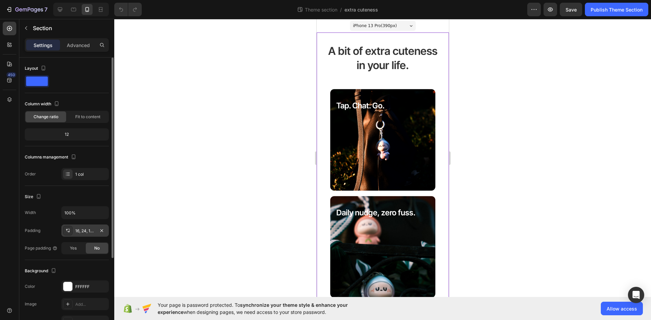
click at [62, 236] on div "16, 24, 16, 24" at bounding box center [84, 231] width 47 height 12
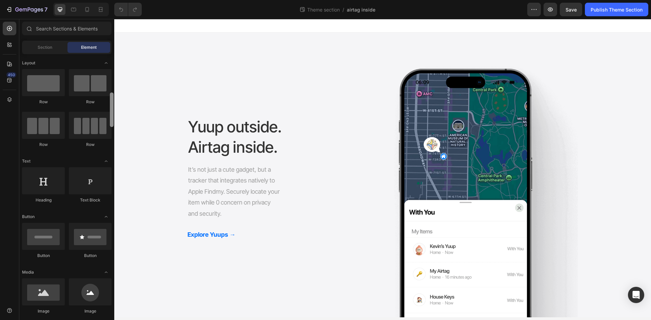
scroll to position [34, 0]
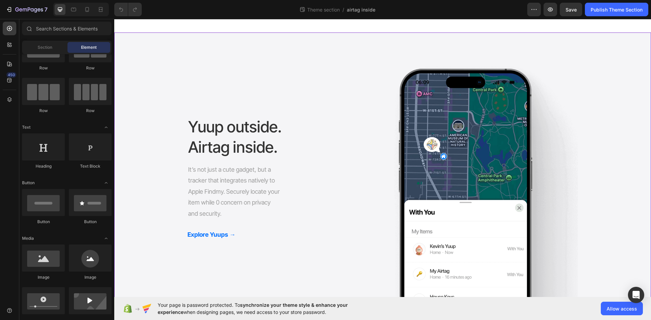
click at [149, 59] on div "Yuup outside. Airtag inside. Heading It’s not just a cute gadget, but a tracker…" at bounding box center [382, 180] width 537 height 274
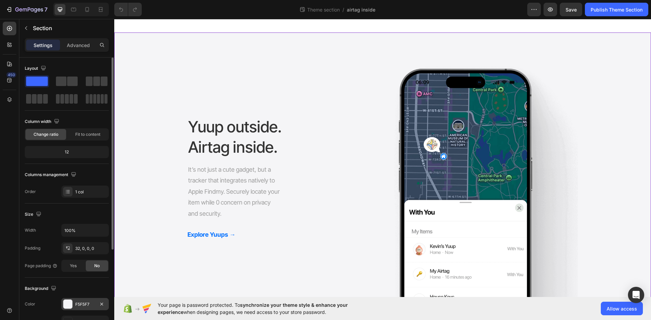
click at [70, 305] on div at bounding box center [67, 304] width 9 height 9
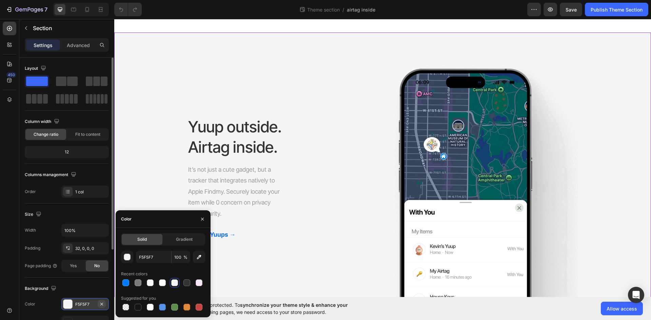
click at [104, 304] on button "button" at bounding box center [102, 304] width 8 height 8
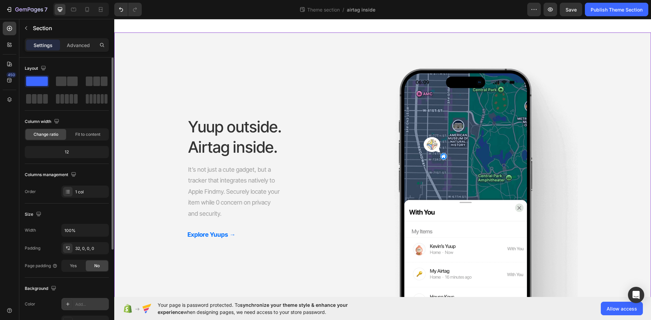
click at [64, 301] on div at bounding box center [67, 304] width 9 height 9
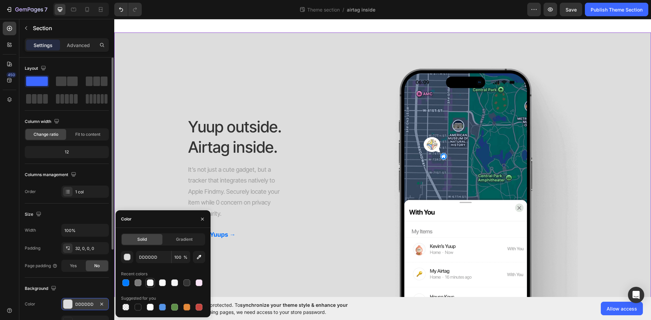
click at [152, 284] on div at bounding box center [150, 283] width 7 height 7
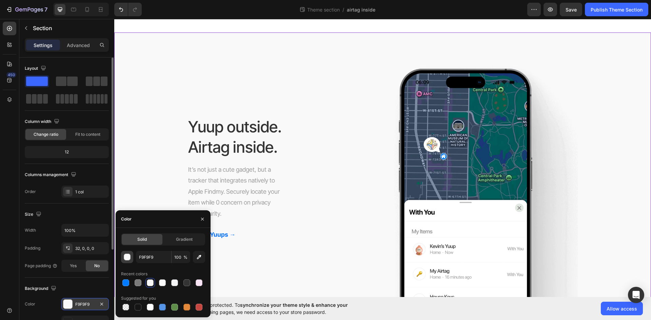
click at [128, 259] on div "button" at bounding box center [127, 257] width 7 height 7
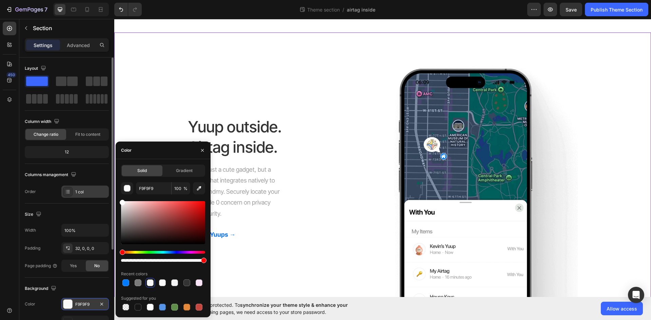
drag, startPoint x: 125, startPoint y: 202, endPoint x: 107, endPoint y: 193, distance: 20.0
click at [107, 193] on div "450 Sections(18) Elements(81) Section Element Hero Section Product Detail Brand…" at bounding box center [57, 169] width 114 height 301
type input "FFFFFF"
click at [176, 54] on div "Yuup outside. Airtag inside. Heading It’s not just a cute gadget, but a tracker…" at bounding box center [382, 180] width 537 height 274
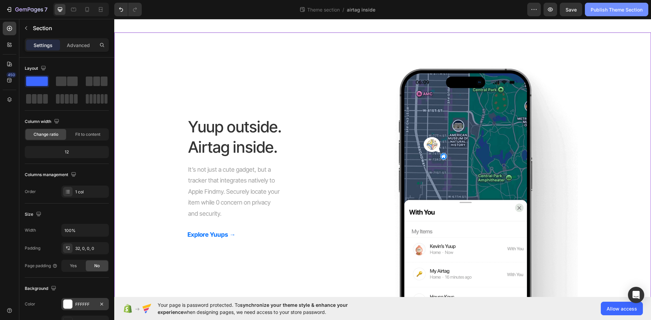
click at [630, 6] on div "Publish Theme Section" at bounding box center [616, 9] width 52 height 7
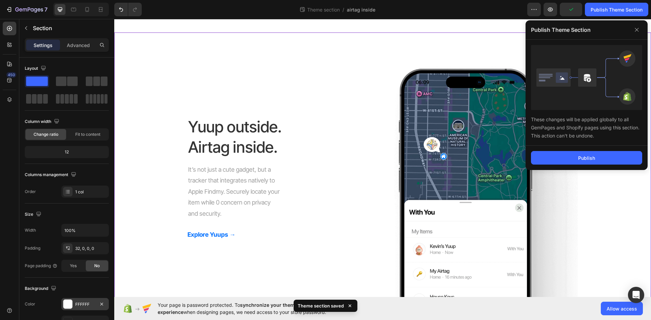
click at [592, 150] on div "Publish" at bounding box center [586, 158] width 122 height 24
click at [591, 153] on button "Publish" at bounding box center [586, 158] width 111 height 14
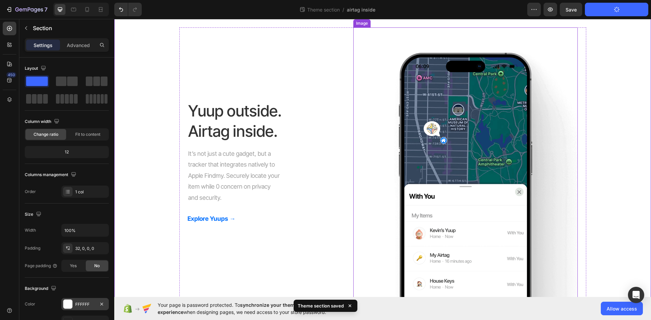
scroll to position [20, 0]
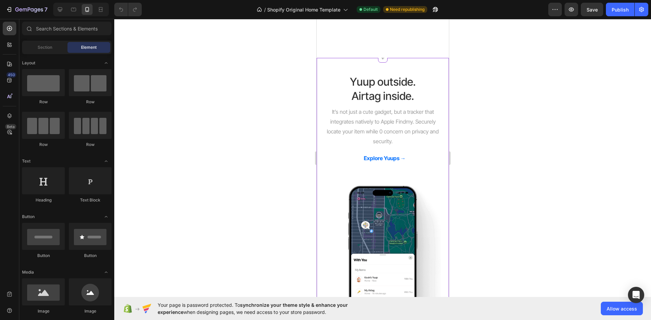
scroll to position [712, 0]
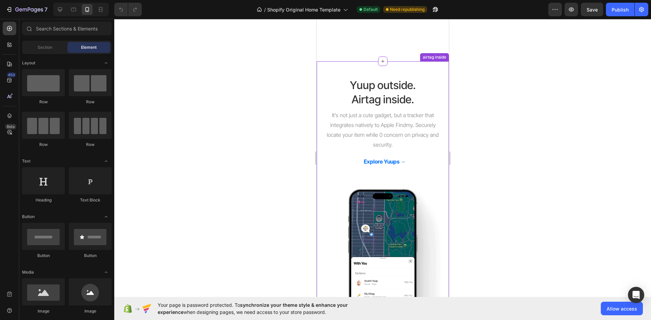
click at [537, 147] on div at bounding box center [382, 169] width 537 height 301
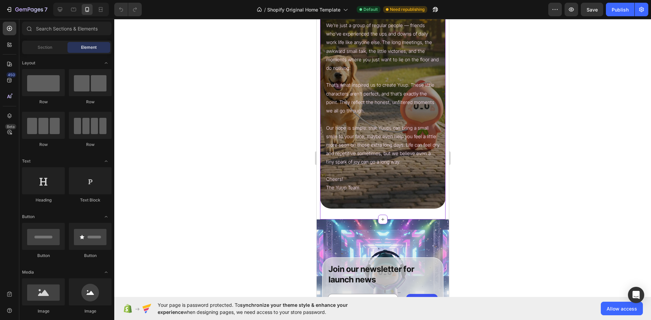
scroll to position [2203, 0]
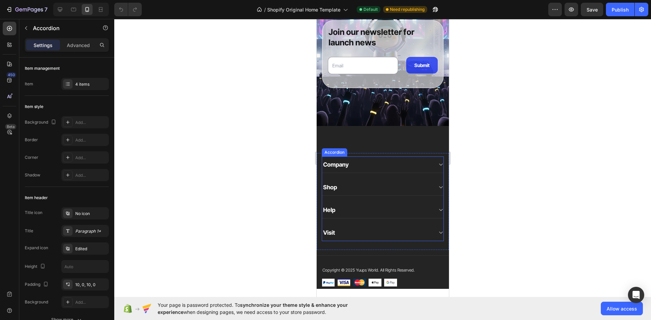
click at [374, 161] on div "Company" at bounding box center [377, 164] width 110 height 9
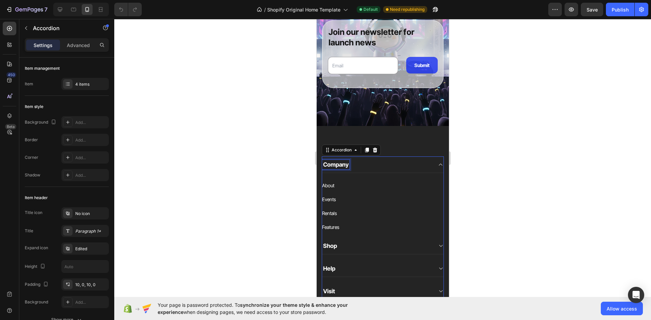
click at [330, 165] on div "Company" at bounding box center [335, 164] width 27 height 9
click at [330, 165] on p "Company" at bounding box center [335, 164] width 25 height 7
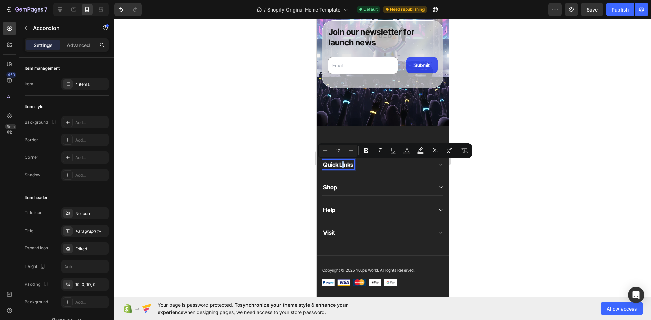
click at [342, 163] on p "Quick LInks" at bounding box center [338, 164] width 30 height 7
click at [375, 164] on div "Quick Links" at bounding box center [377, 164] width 110 height 9
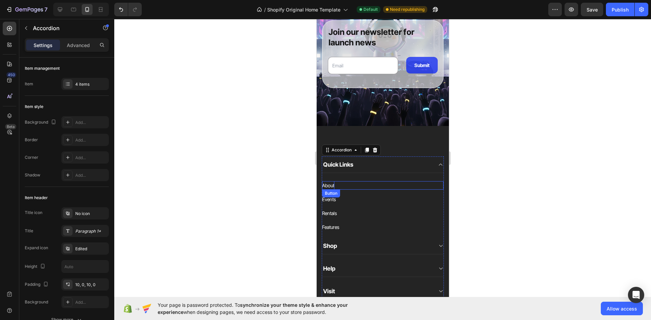
click at [329, 185] on div "About" at bounding box center [328, 185] width 12 height 8
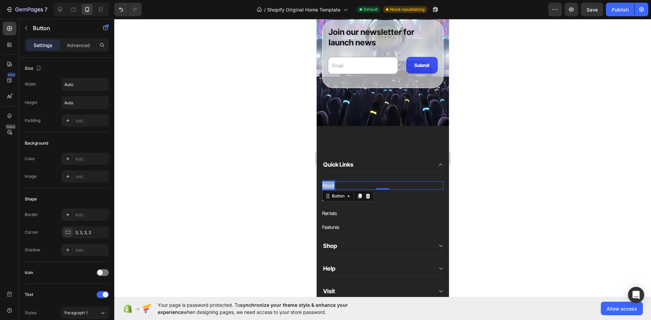
click at [329, 185] on div "About" at bounding box center [328, 185] width 12 height 8
click at [331, 197] on div "Events" at bounding box center [329, 199] width 14 height 8
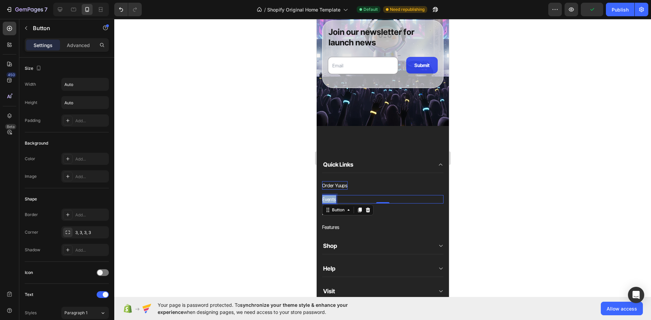
click at [331, 197] on div "Events" at bounding box center [329, 199] width 14 height 8
click at [334, 213] on div "Rentals" at bounding box center [329, 213] width 15 height 8
click at [333, 213] on div "Rentals" at bounding box center [329, 213] width 15 height 8
click at [333, 213] on p "Rentals" at bounding box center [329, 213] width 15 height 8
click at [331, 227] on div "Features" at bounding box center [330, 227] width 17 height 8
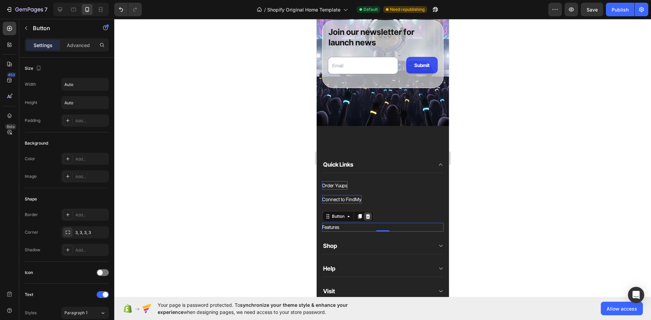
click at [368, 216] on icon at bounding box center [367, 216] width 4 height 5
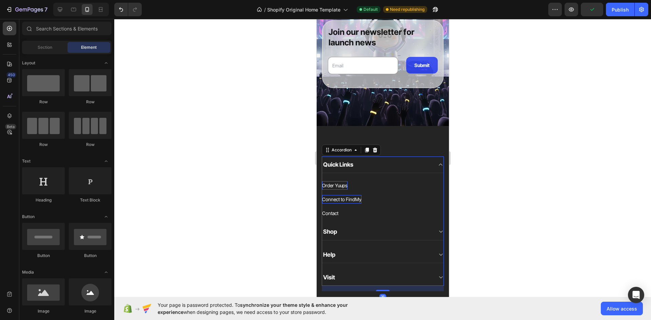
click at [334, 229] on p "Shop" at bounding box center [330, 231] width 14 height 7
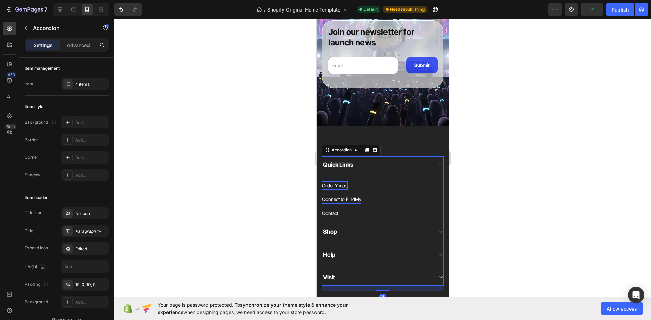
click at [341, 248] on div "Help" at bounding box center [382, 255] width 121 height 17
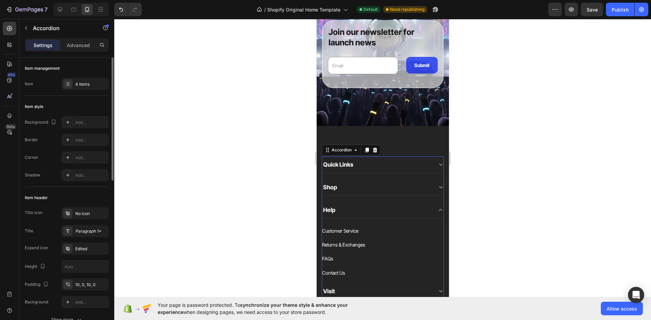
click at [85, 93] on div "Item management Item 4 items" at bounding box center [67, 77] width 84 height 38
click at [82, 77] on div "Item management Item 4 items" at bounding box center [67, 77] width 84 height 38
click at [82, 80] on div "4 items" at bounding box center [84, 84] width 47 height 12
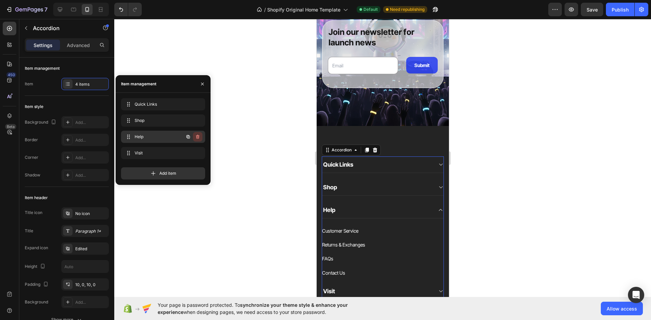
click at [202, 136] on button "button" at bounding box center [197, 136] width 9 height 9
click at [199, 137] on div "Delete" at bounding box center [193, 137] width 13 height 6
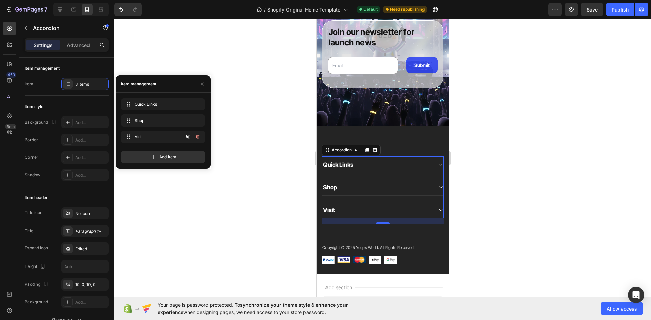
click at [199, 137] on icon "button" at bounding box center [197, 137] width 3 height 4
click at [198, 139] on div "Delete" at bounding box center [193, 137] width 13 height 6
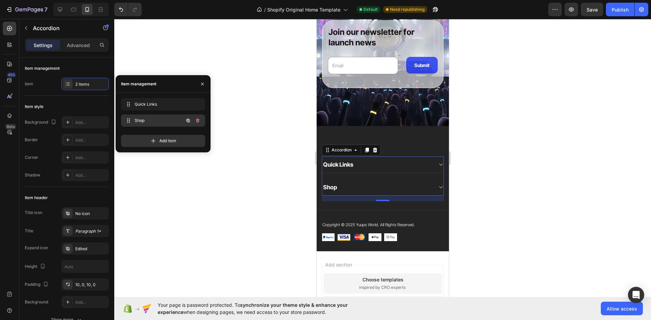
click at [143, 118] on span "Shop" at bounding box center [154, 121] width 38 height 6
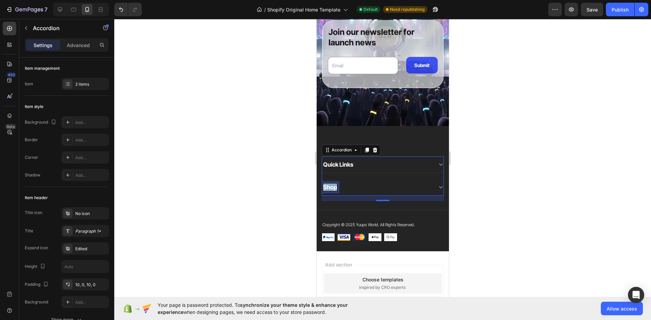
click at [331, 186] on p "Shop" at bounding box center [330, 187] width 14 height 7
click at [377, 191] on div "Company" at bounding box center [377, 187] width 110 height 9
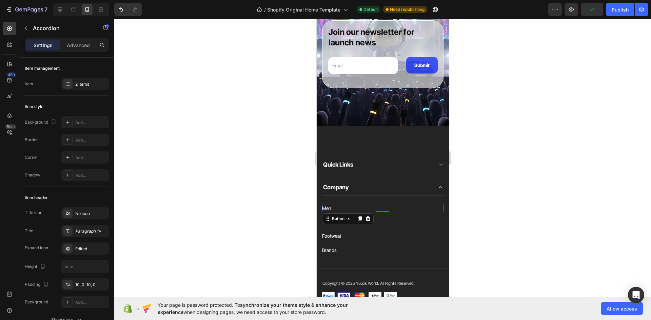
click at [328, 207] on div "Men" at bounding box center [326, 208] width 9 height 8
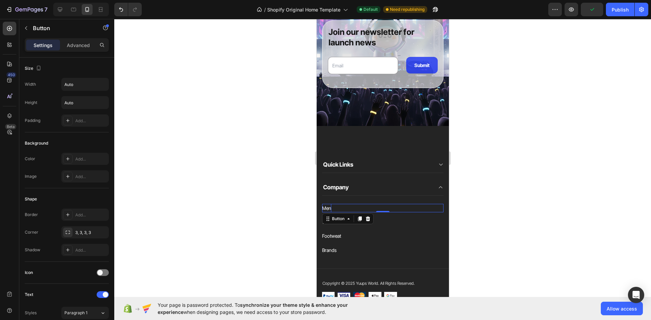
click at [328, 207] on div "Men" at bounding box center [326, 208] width 9 height 8
click at [333, 220] on div "Women" at bounding box center [330, 222] width 16 height 8
click at [330, 238] on div "Footweat" at bounding box center [331, 236] width 19 height 8
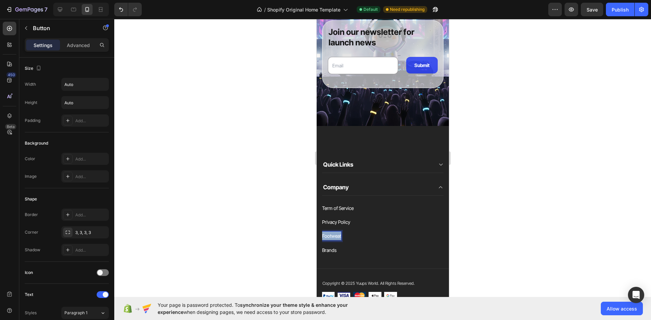
click at [330, 238] on p "Footweat" at bounding box center [331, 236] width 19 height 8
click at [346, 249] on div "Brands Button" at bounding box center [382, 250] width 121 height 8
click at [366, 240] on icon at bounding box center [367, 239] width 4 height 5
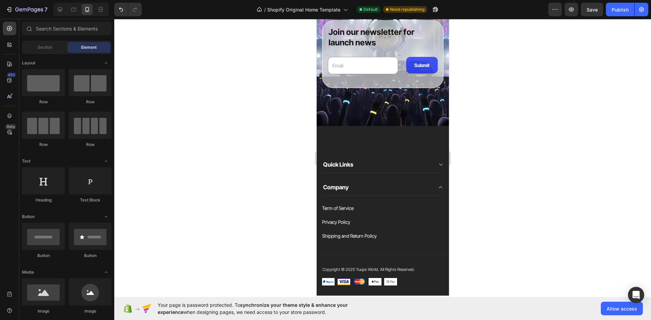
click at [279, 232] on div at bounding box center [382, 169] width 537 height 301
click at [615, 12] on div "Publish" at bounding box center [619, 9] width 17 height 7
click at [357, 131] on div "Quick Links Text block Order Yuups Button Connect to FindMy Button Contact Butt…" at bounding box center [382, 211] width 132 height 170
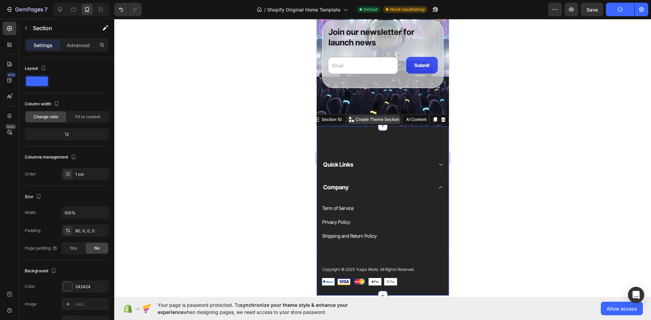
click at [361, 118] on p "Create Theme Section" at bounding box center [376, 120] width 43 height 6
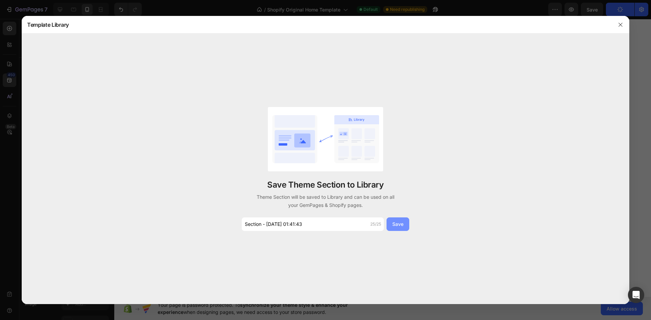
click at [396, 228] on button "Save" at bounding box center [397, 225] width 23 height 14
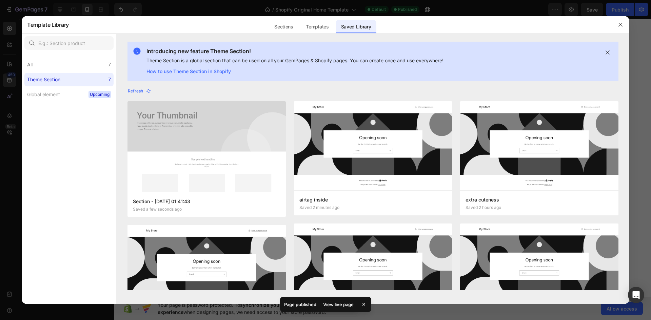
click at [61, 82] on div "Theme Section" at bounding box center [45, 80] width 36 height 8
click at [285, 29] on div "Sections" at bounding box center [283, 27] width 29 height 14
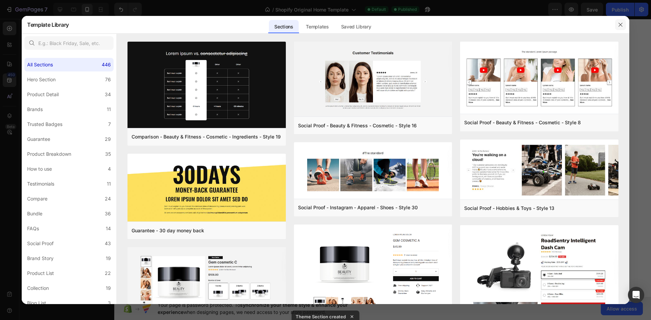
click at [620, 23] on icon "button" at bounding box center [620, 24] width 5 height 5
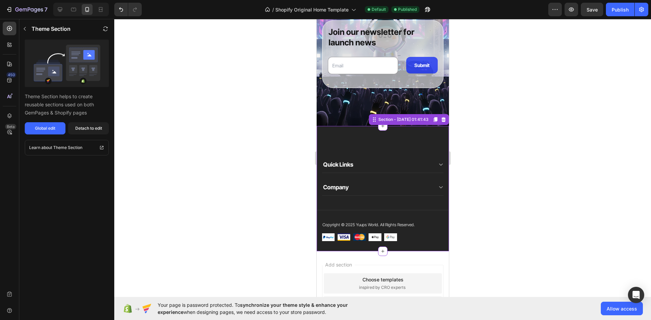
click at [512, 158] on div at bounding box center [382, 169] width 537 height 301
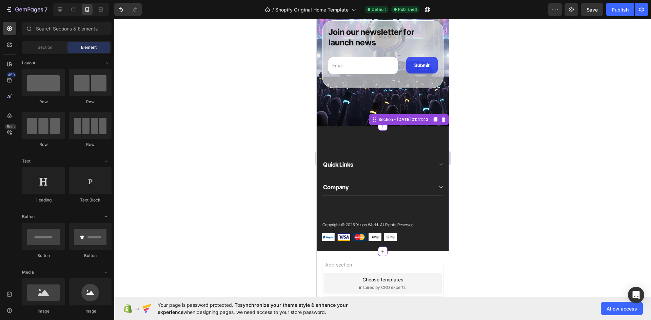
click at [364, 153] on div "Quick Links Text block Order Yuups Button Connect to FindMy Button Contact Butt…" at bounding box center [382, 188] width 132 height 125
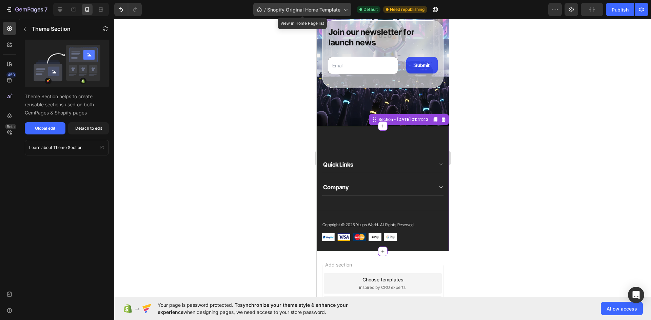
click at [302, 10] on span "Shopify Original Home Template" at bounding box center [303, 9] width 73 height 7
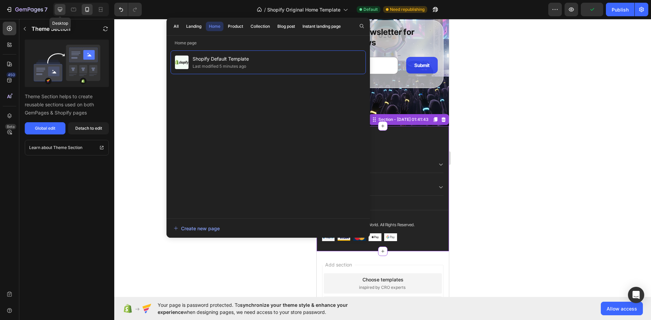
click at [60, 10] on icon at bounding box center [60, 9] width 4 height 4
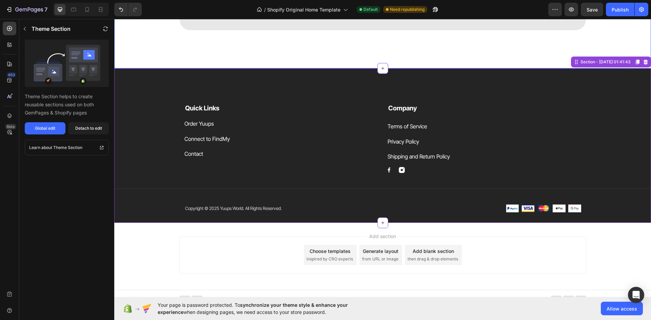
scroll to position [2285, 0]
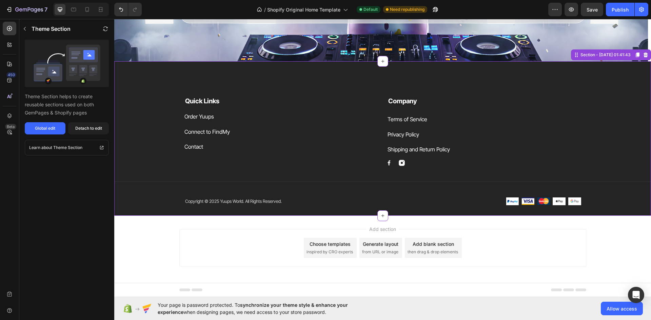
click at [242, 149] on div "Contact Button" at bounding box center [281, 147] width 194 height 10
click at [300, 8] on span "Shopify Original Home Template" at bounding box center [303, 9] width 73 height 7
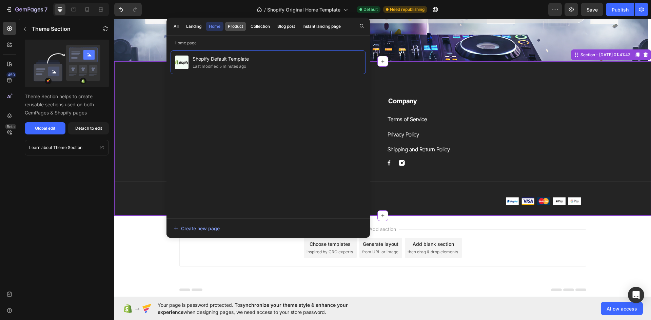
click at [239, 26] on div "Product" at bounding box center [235, 26] width 15 height 6
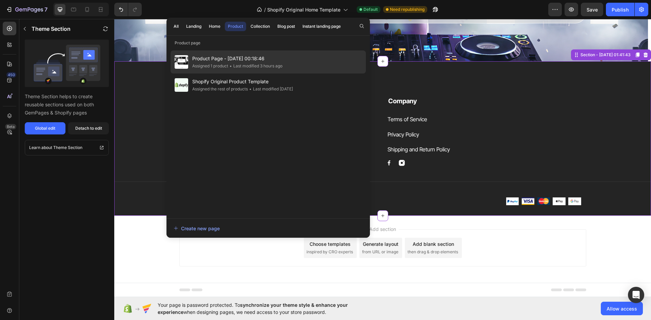
click at [238, 55] on span "Product Page - Sep 5, 00:18:46" at bounding box center [237, 59] width 90 height 8
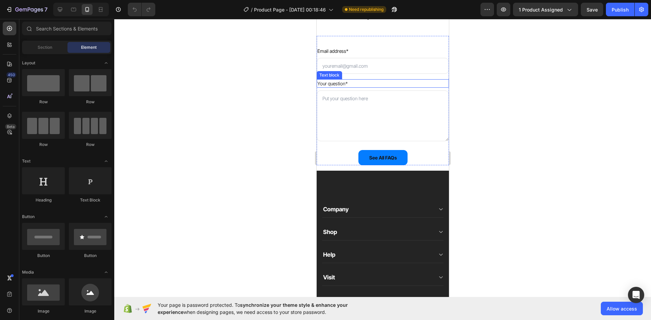
scroll to position [2407, 0]
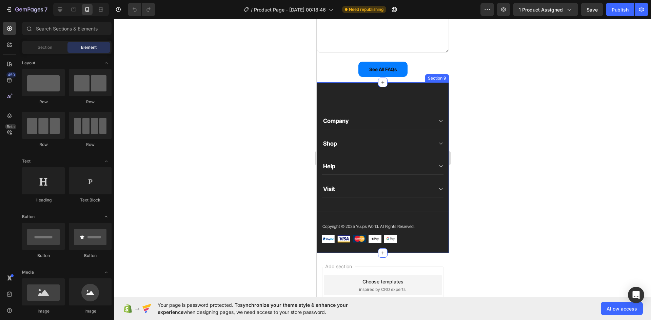
click at [357, 96] on div "Quick Links Text block Order Yuups Button About Us Button Contact Button Compan…" at bounding box center [382, 167] width 132 height 171
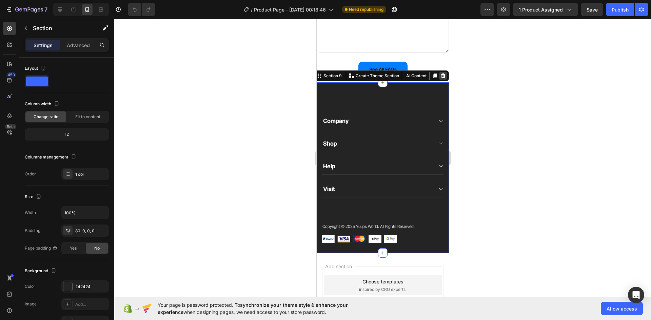
click at [440, 73] on icon at bounding box center [442, 75] width 5 height 5
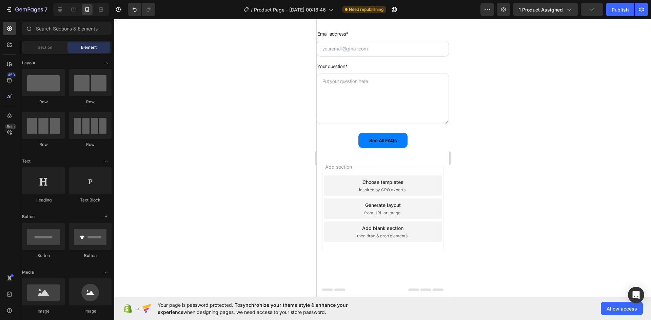
click at [389, 233] on div "Add blank section then drag & drop elements" at bounding box center [382, 232] width 118 height 20
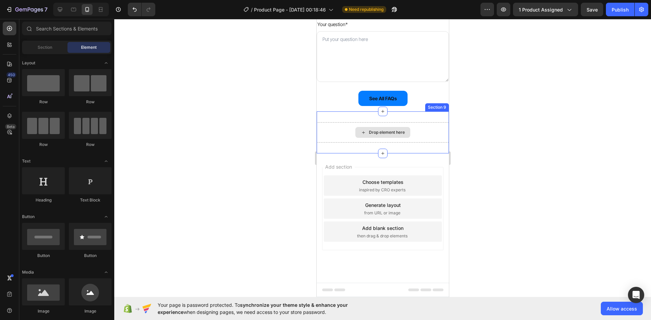
click at [392, 138] on div "Drop element here" at bounding box center [382, 132] width 55 height 11
click at [51, 45] on span "Section" at bounding box center [45, 47] width 15 height 6
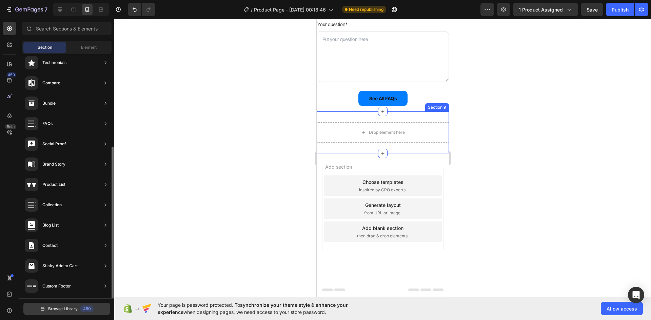
click at [80, 310] on button "Browse Library 450" at bounding box center [66, 309] width 87 height 12
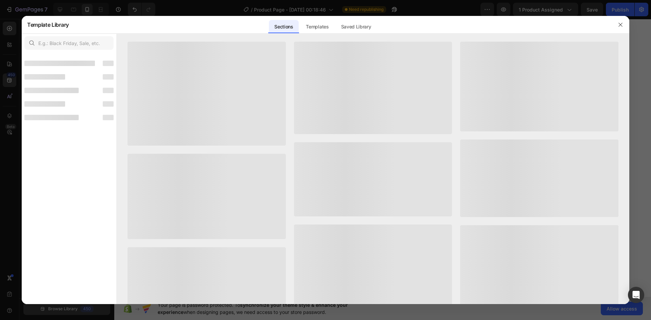
scroll to position [141, 0]
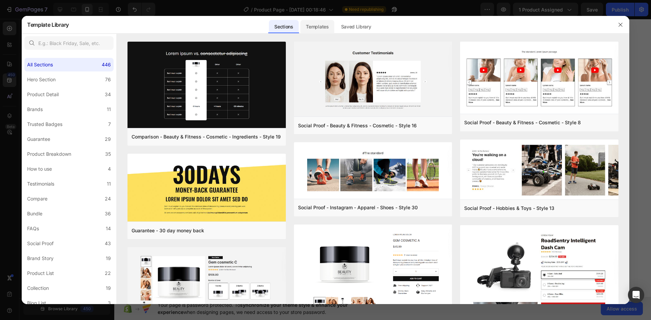
click at [324, 24] on div "Templates" at bounding box center [317, 27] width 34 height 14
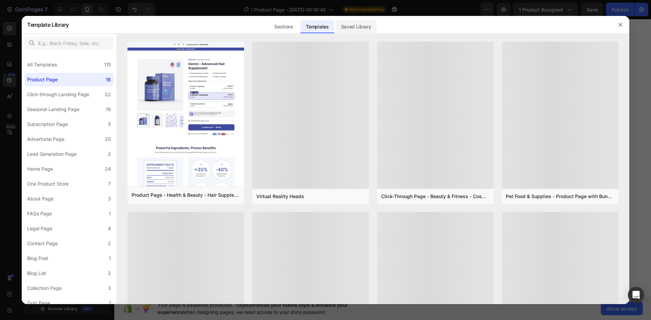
click at [354, 25] on div "Saved Library" at bounding box center [356, 27] width 41 height 14
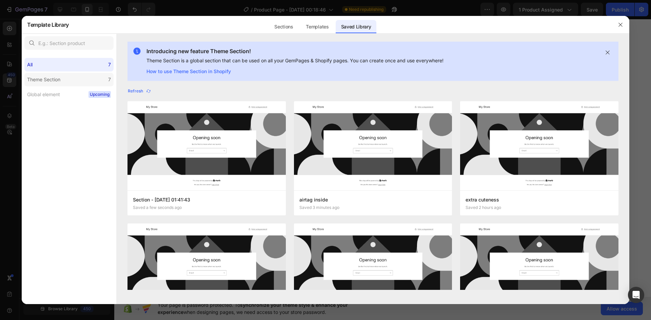
click at [74, 84] on label "Theme Section 7" at bounding box center [68, 80] width 89 height 14
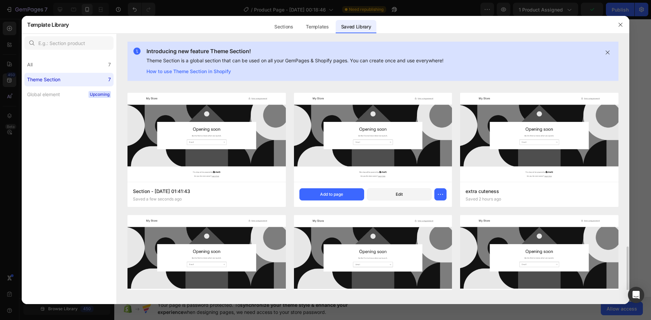
scroll to position [0, 0]
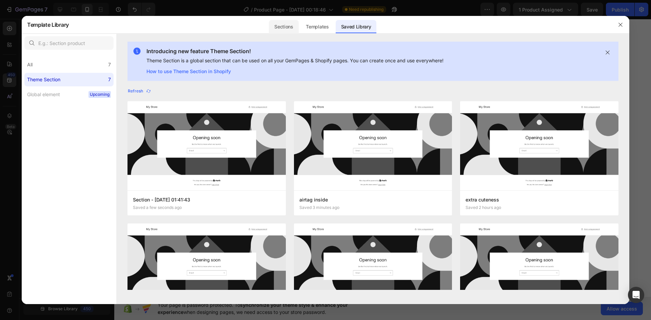
click at [291, 20] on div "Sections" at bounding box center [283, 27] width 29 height 14
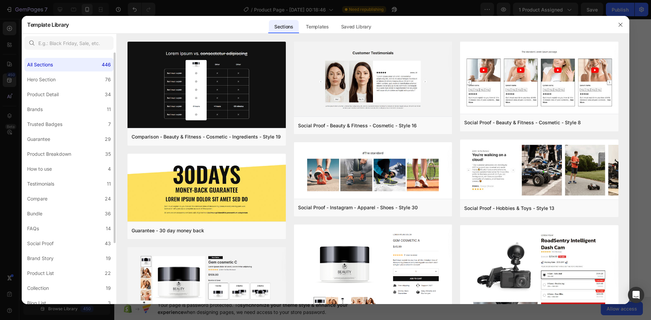
scroll to position [80, 0]
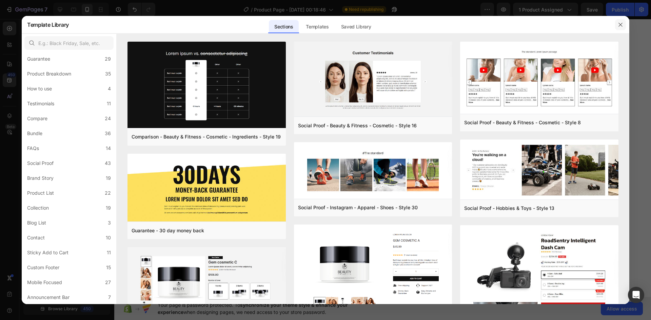
click at [620, 20] on button "button" at bounding box center [620, 24] width 11 height 11
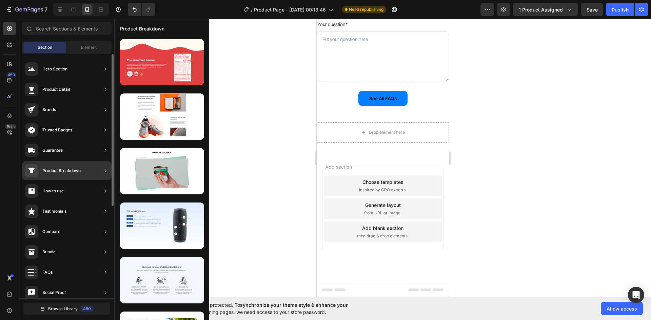
scroll to position [149, 0]
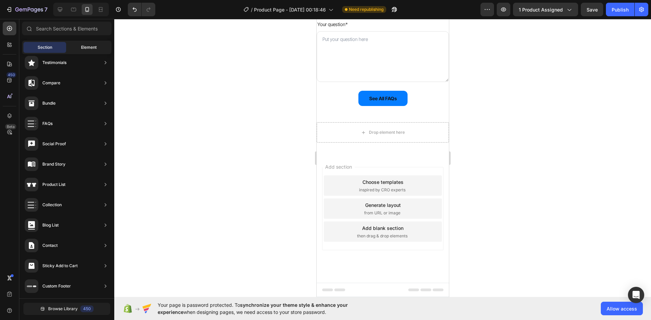
click at [75, 50] on div "Element" at bounding box center [88, 47] width 43 height 11
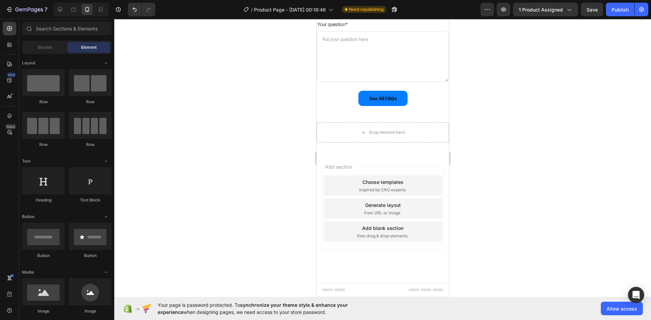
click at [197, 103] on div at bounding box center [382, 169] width 537 height 301
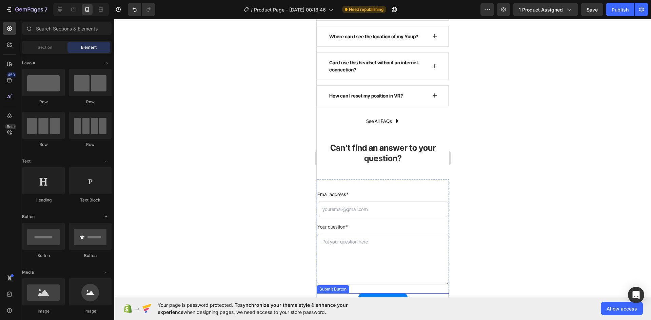
scroll to position [2174, 0]
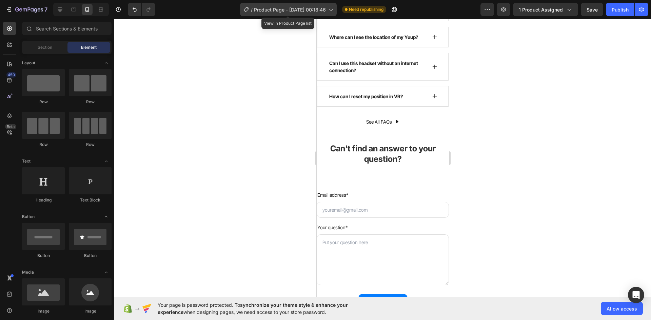
click at [247, 5] on div "/ Product Page - Sep 5, 00:18:46" at bounding box center [288, 10] width 97 height 14
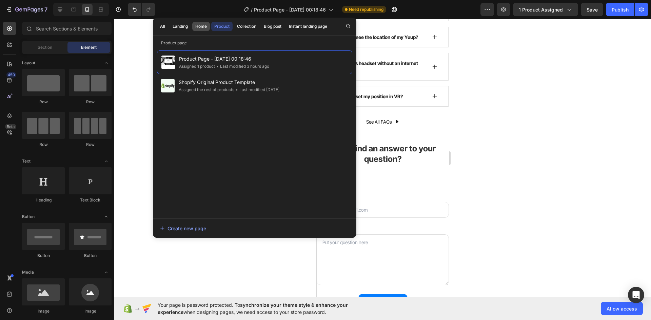
click at [199, 26] on div "Home" at bounding box center [201, 26] width 12 height 6
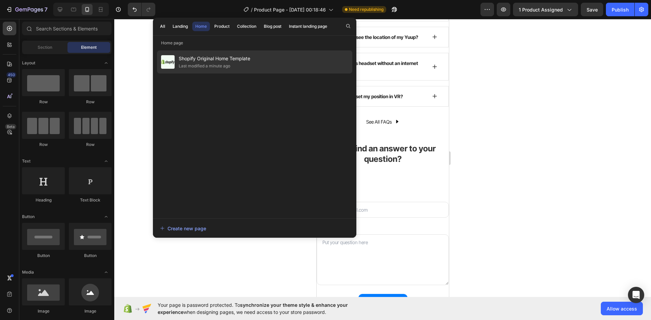
click at [203, 52] on div "Shopify Original Home Template Last modified a minute ago" at bounding box center [254, 62] width 195 height 23
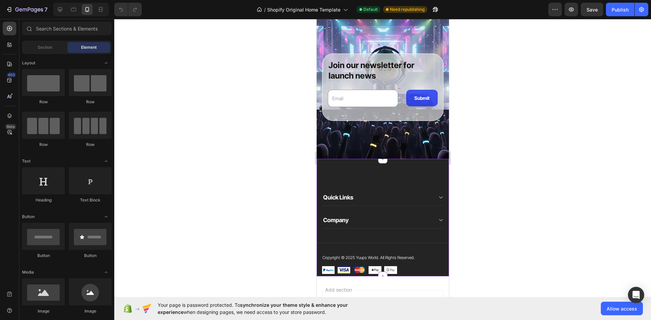
scroll to position [1906, 0]
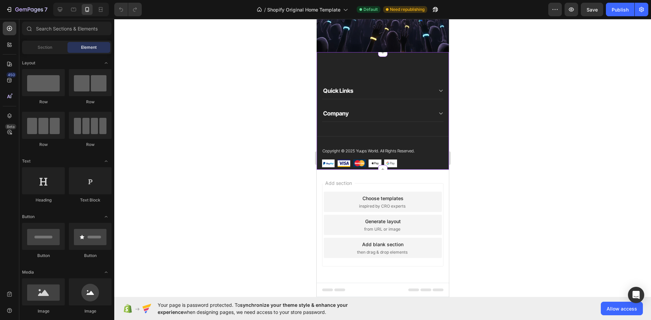
click at [365, 66] on div "Quick Links Text block Order Yuups Button Connect to FindMy Button Contact Butt…" at bounding box center [382, 111] width 132 height 118
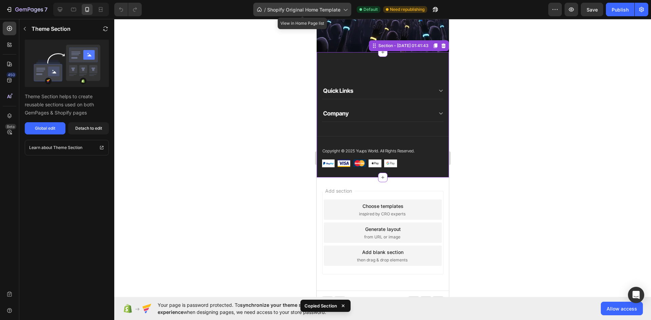
click at [330, 8] on span "Shopify Original Home Template" at bounding box center [303, 9] width 73 height 7
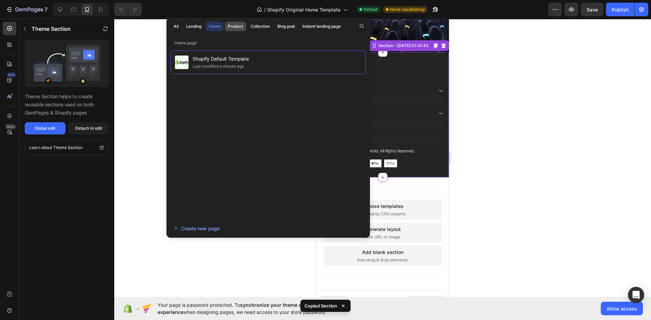
click at [236, 27] on div "Product" at bounding box center [235, 26] width 15 height 6
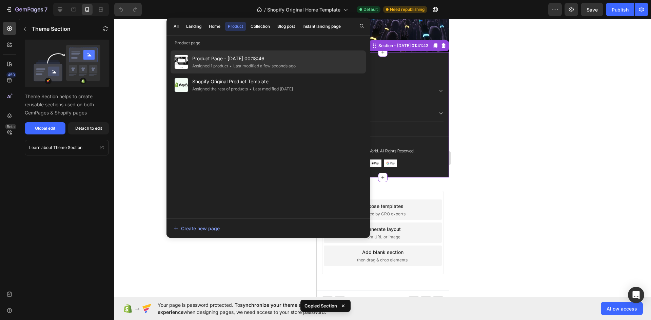
click at [274, 60] on span "Product Page - [DATE] 00:18:46" at bounding box center [243, 59] width 103 height 8
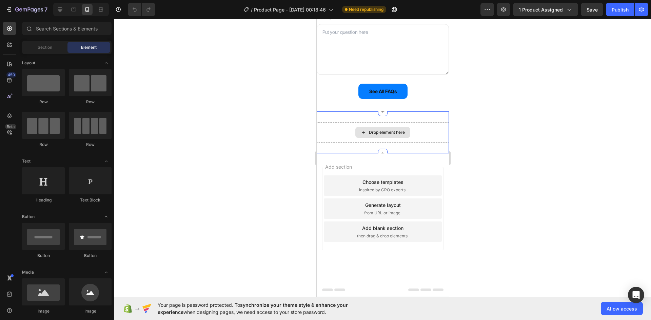
scroll to position [2376, 0]
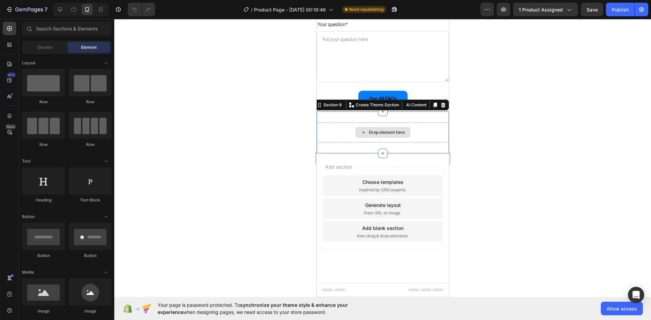
click at [323, 128] on div "Drop element here" at bounding box center [382, 132] width 132 height 20
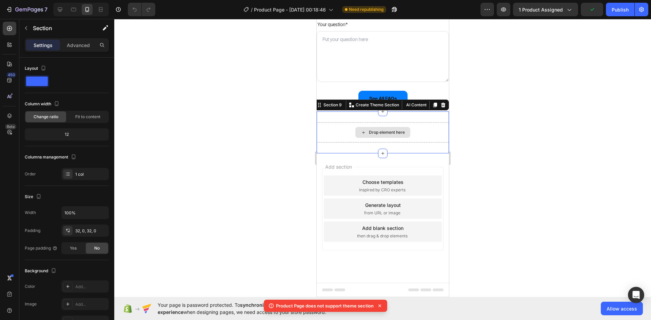
click at [422, 130] on div "Drop element here" at bounding box center [382, 132] width 132 height 20
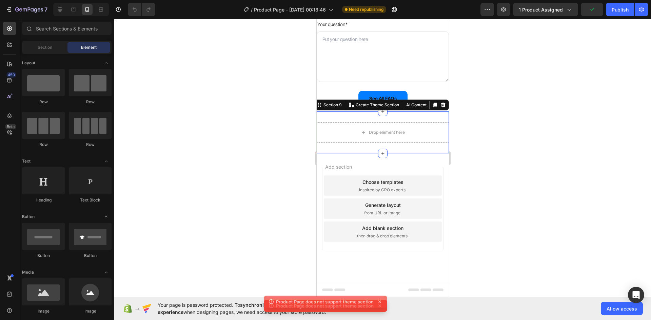
click at [430, 160] on div "Add section Choose templates inspired by CRO experts Generate layout from URL o…" at bounding box center [382, 218] width 132 height 129
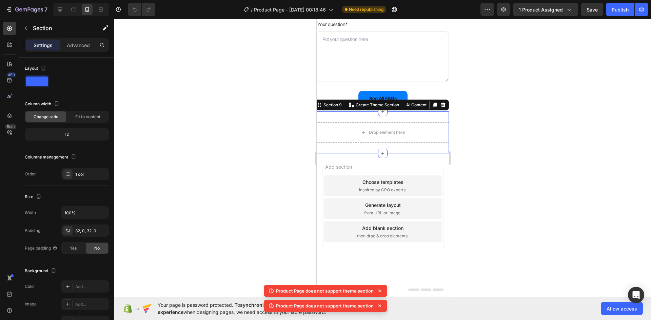
click at [413, 147] on div "Drop element here Section 9 Create Theme Section AI Content Write with GemAI Wh…" at bounding box center [382, 133] width 132 height 42
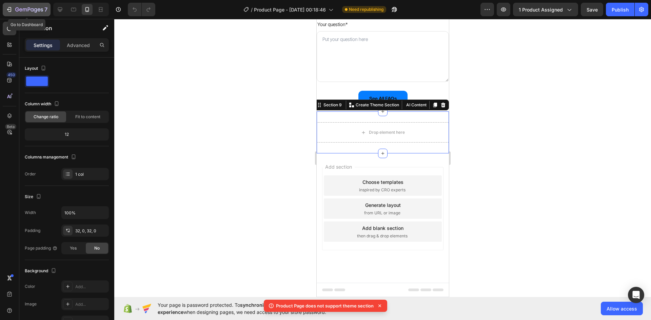
click at [5, 8] on button "7" at bounding box center [27, 10] width 48 height 14
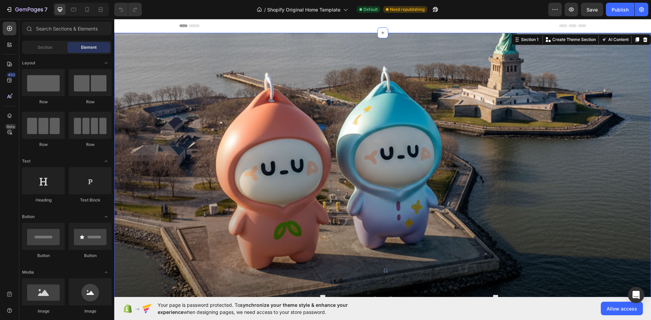
click at [140, 53] on div "Meet [PERSON_NAME]: Your Everyday Companion. Heading Row" at bounding box center [382, 204] width 537 height 320
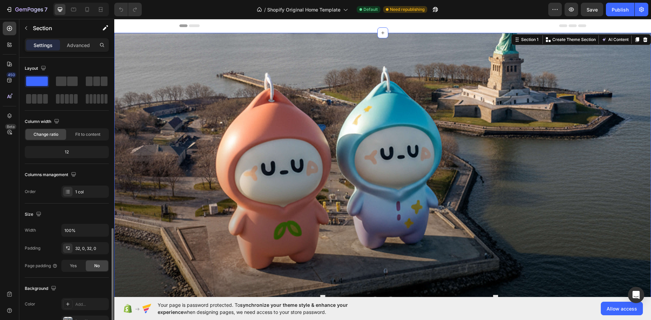
scroll to position [132, 0]
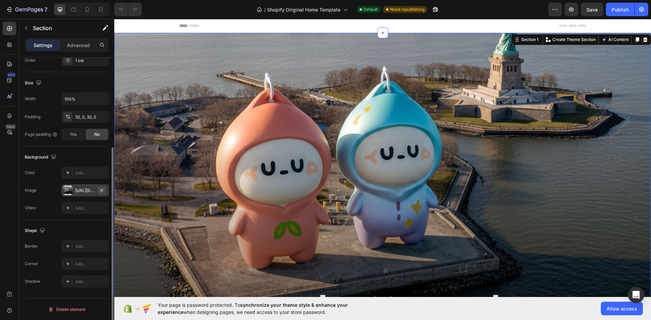
click at [102, 192] on icon "button" at bounding box center [101, 190] width 5 height 5
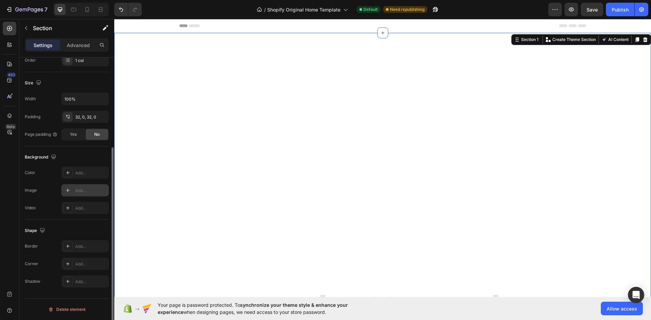
click at [69, 190] on icon at bounding box center [67, 190] width 5 height 5
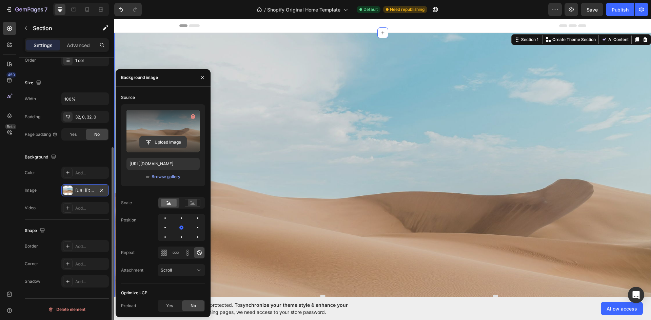
click at [160, 144] on input "file" at bounding box center [163, 143] width 47 height 12
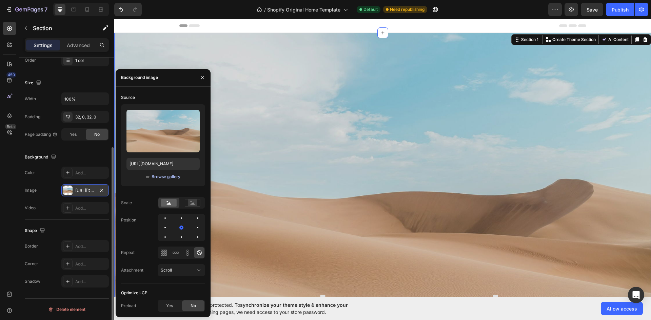
click at [174, 176] on div "Browse gallery" at bounding box center [166, 177] width 29 height 6
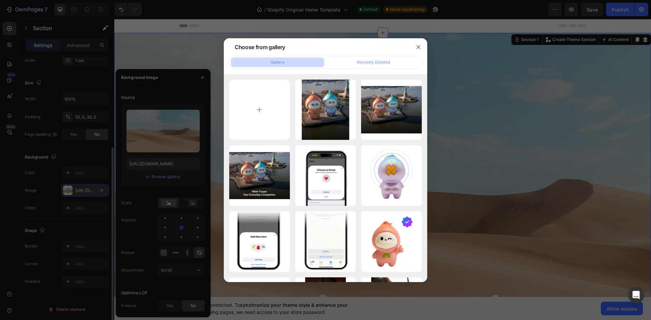
type input "C:\fakepath\Group 2085662539.webp"
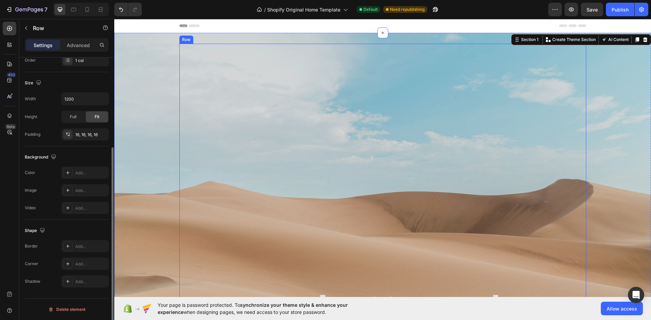
click at [290, 100] on div "Meet [PERSON_NAME]: Your Everyday Companion. Heading" at bounding box center [383, 203] width 396 height 309
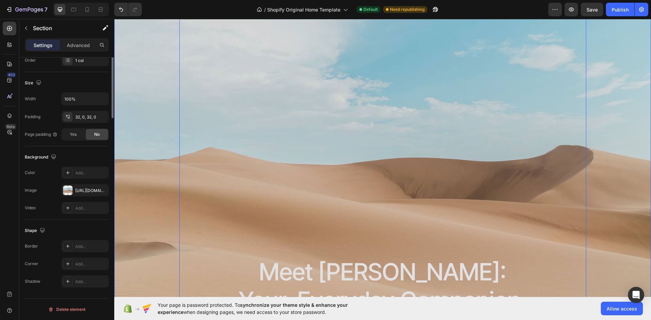
click at [147, 166] on div "Meet [PERSON_NAME]: Your Everyday Companion. Heading Row 0" at bounding box center [382, 170] width 537 height 320
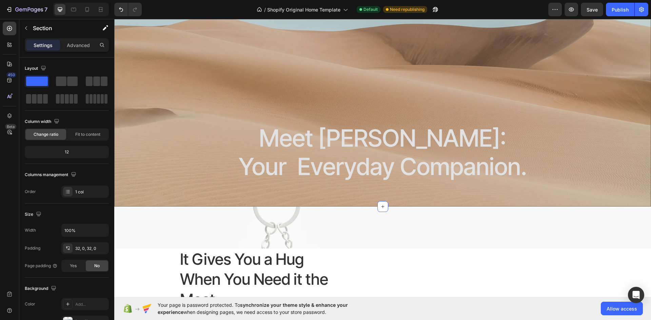
scroll to position [136, 0]
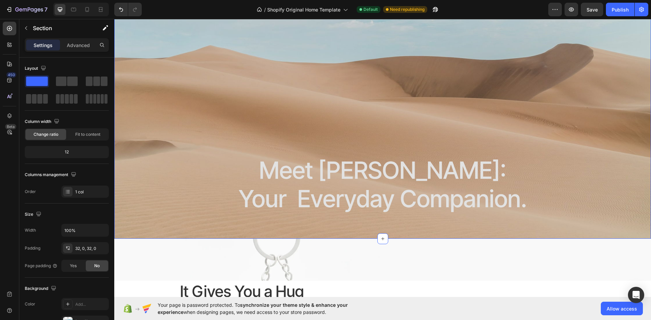
click at [154, 163] on div "Meet [PERSON_NAME]: Your Everyday Companion. Heading Row" at bounding box center [382, 68] width 537 height 320
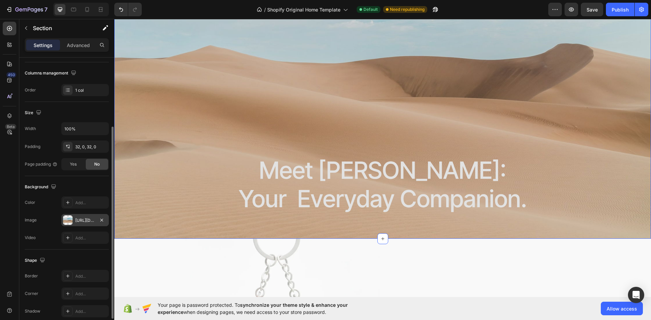
click at [73, 220] on div "[URL][DOMAIN_NAME]" at bounding box center [84, 220] width 47 height 12
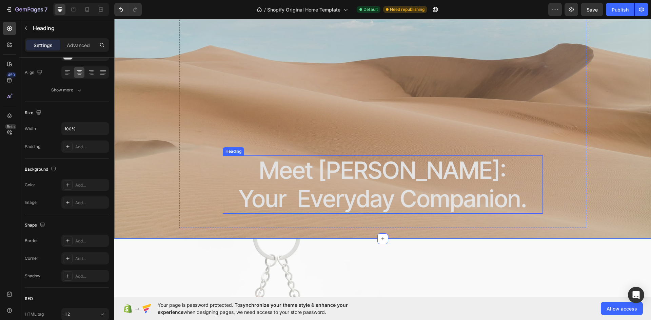
click at [293, 159] on h2 "Meet [PERSON_NAME]: Your Everyday Companion." at bounding box center [383, 185] width 320 height 58
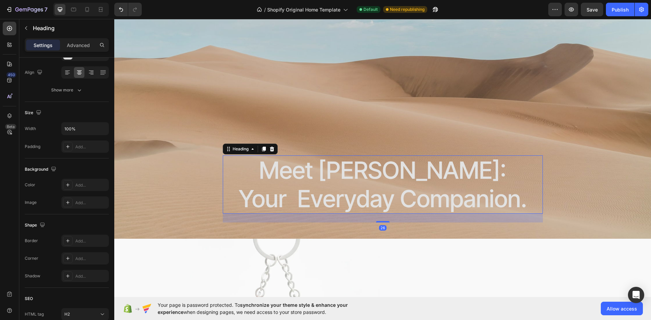
scroll to position [0, 0]
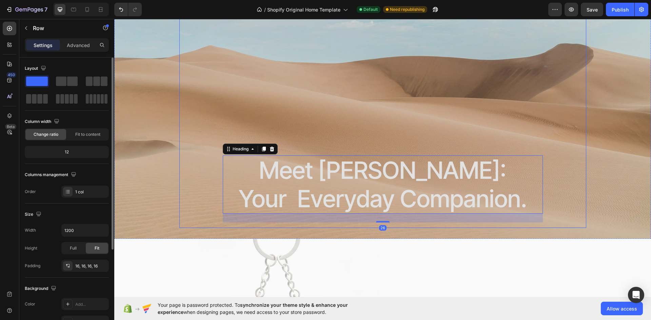
drag, startPoint x: 218, startPoint y: 126, endPoint x: 220, endPoint y: 122, distance: 4.5
click at [219, 125] on div "Meet [PERSON_NAME]: Your Everyday Companion. Heading 26" at bounding box center [383, 68] width 396 height 309
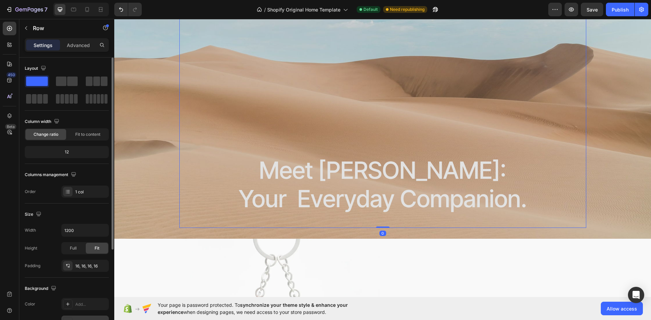
scroll to position [132, 0]
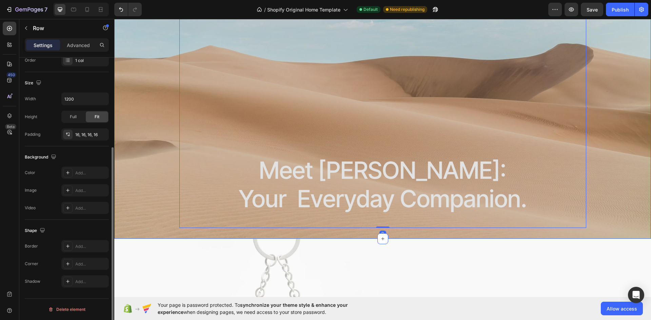
click at [163, 132] on div "Meet [PERSON_NAME]: Your Everyday Companion. Heading Row 0" at bounding box center [382, 68] width 537 height 320
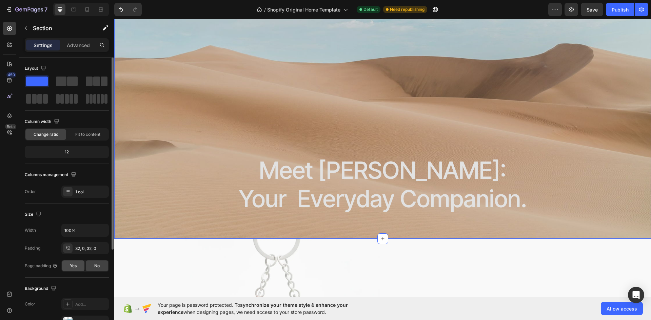
scroll to position [68, 0]
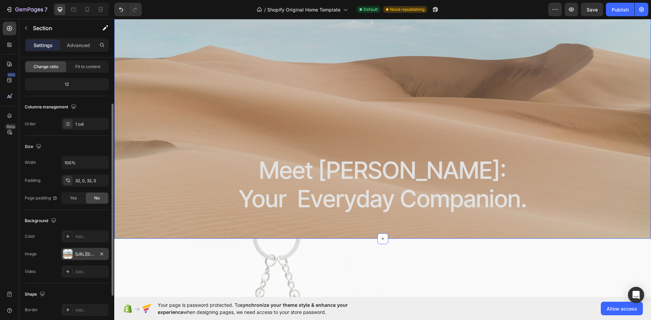
click at [67, 254] on div at bounding box center [67, 253] width 9 height 9
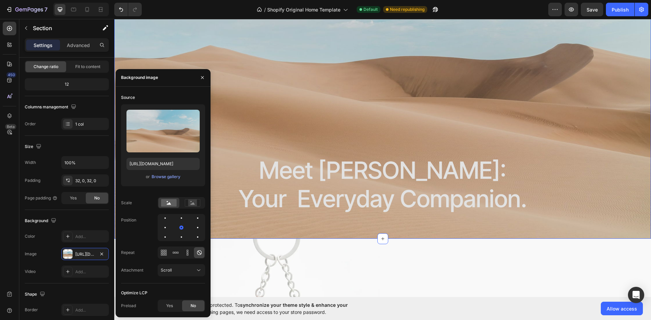
click at [162, 173] on div "or Browse gallery" at bounding box center [162, 177] width 73 height 8
click at [162, 175] on div "Browse gallery" at bounding box center [166, 177] width 29 height 6
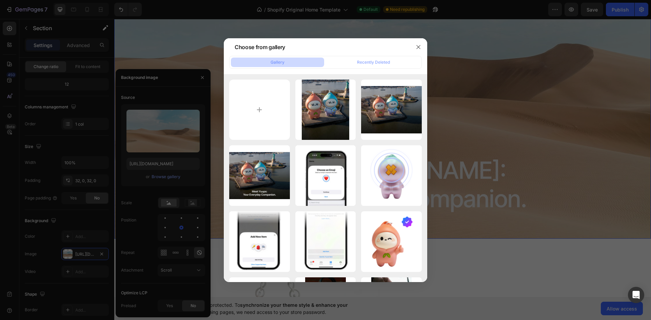
type input "C:\fakepath\Group 2085662539.webp"
type input "[URL][DOMAIN_NAME]"
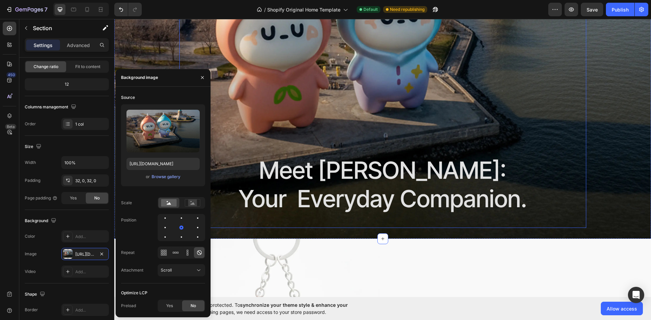
click at [273, 108] on div "Meet [PERSON_NAME]: Your Everyday Companion. Heading" at bounding box center [383, 68] width 396 height 309
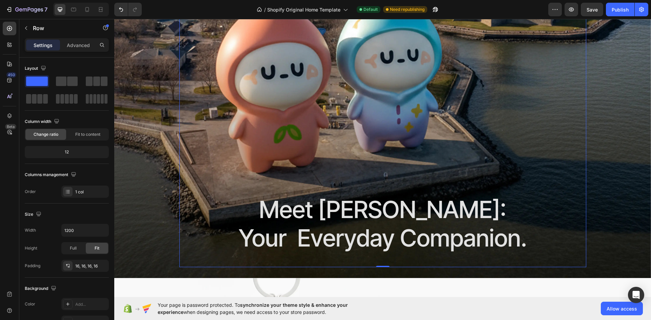
scroll to position [102, 0]
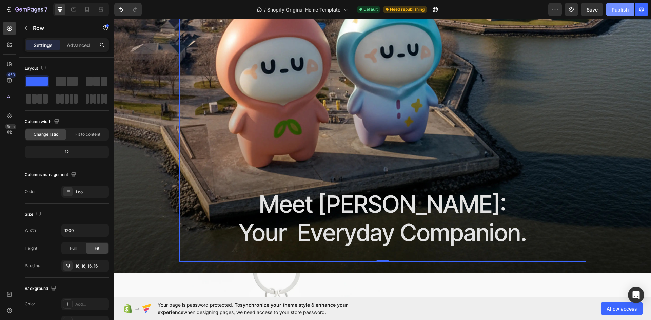
click at [617, 12] on div "Publish" at bounding box center [619, 9] width 17 height 7
click at [79, 7] on div at bounding box center [81, 10] width 56 height 14
click at [80, 7] on div at bounding box center [81, 10] width 56 height 14
click at [97, 10] on div at bounding box center [100, 9] width 11 height 11
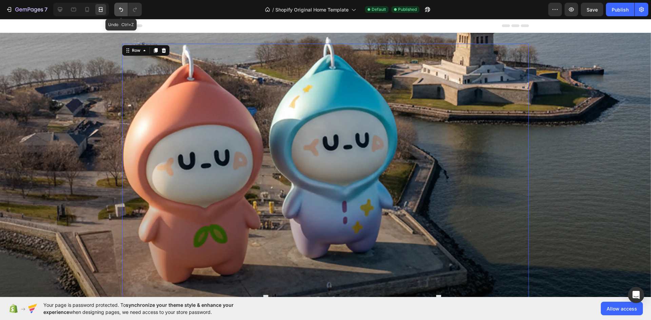
click at [123, 10] on icon "Undo/Redo" at bounding box center [121, 9] width 4 height 4
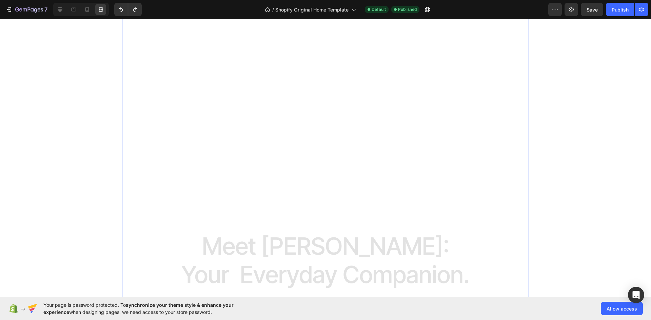
scroll to position [68, 0]
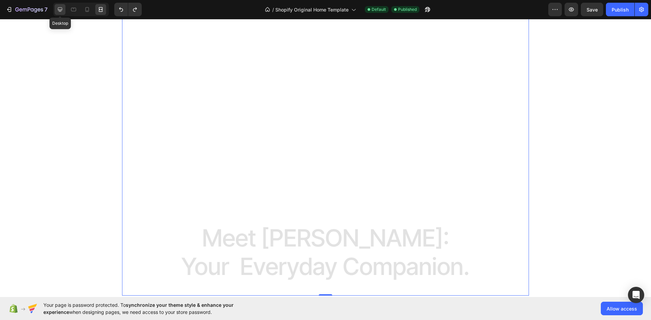
click at [61, 13] on div at bounding box center [60, 9] width 11 height 11
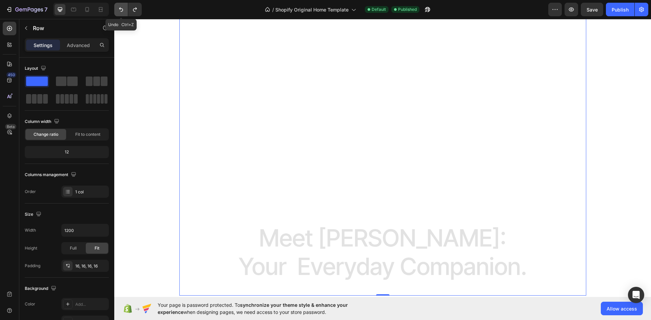
click at [119, 10] on icon "Undo/Redo" at bounding box center [121, 9] width 7 height 7
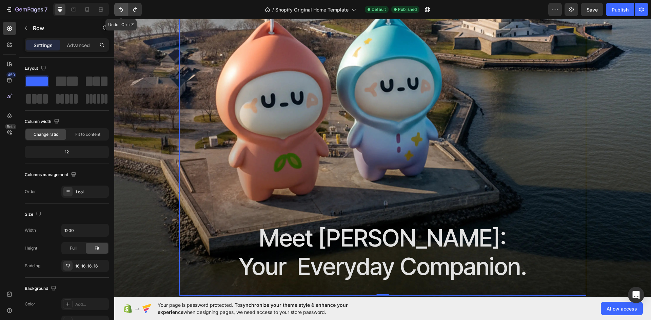
click at [119, 10] on icon "Undo/Redo" at bounding box center [121, 9] width 7 height 7
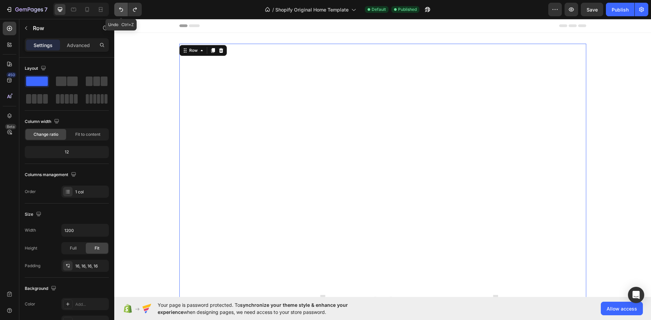
click at [122, 13] on button "Undo/Redo" at bounding box center [121, 10] width 14 height 14
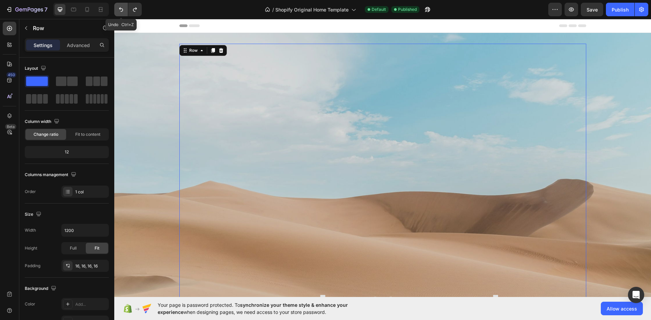
click at [122, 13] on button "Undo/Redo" at bounding box center [121, 10] width 14 height 14
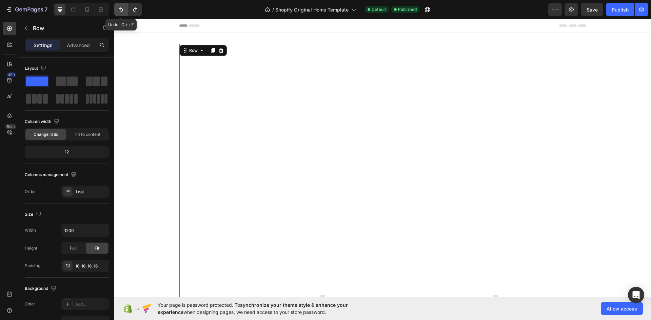
click at [122, 13] on button "Undo/Redo" at bounding box center [121, 10] width 14 height 14
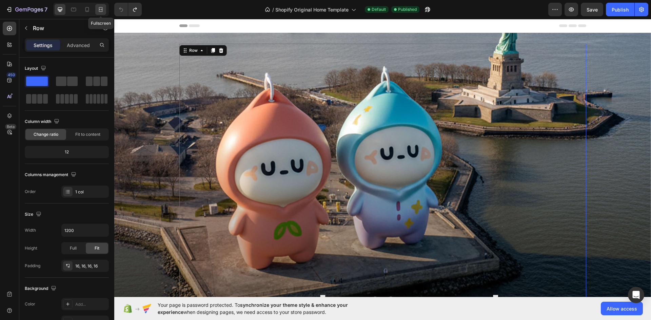
click at [98, 8] on icon at bounding box center [100, 9] width 7 height 7
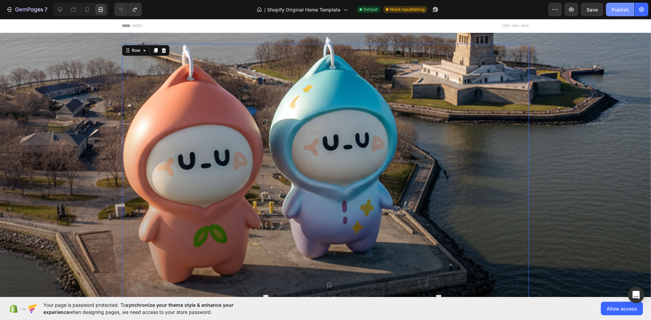
click at [616, 4] on button "Publish" at bounding box center [620, 10] width 28 height 14
click at [61, 7] on icon at bounding box center [60, 9] width 7 height 7
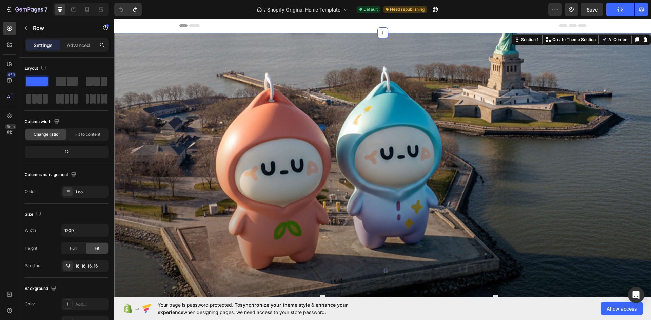
click at [144, 71] on div "Meet [PERSON_NAME]: Your Everyday Companion. Heading Row" at bounding box center [382, 204] width 537 height 320
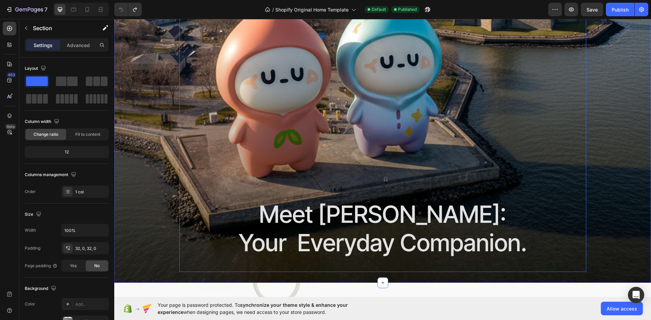
scroll to position [68, 0]
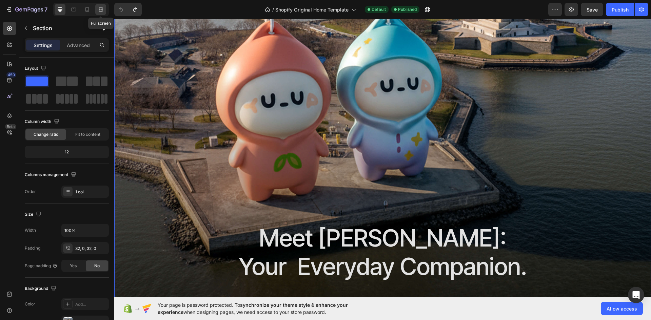
click at [98, 11] on icon at bounding box center [100, 9] width 7 height 7
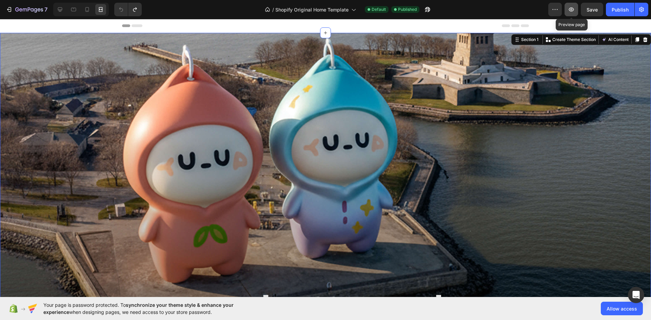
click at [571, 10] on icon "button" at bounding box center [571, 9] width 2 height 2
click at [26, 5] on div "7" at bounding box center [31, 9] width 32 height 8
